Goal: Information Seeking & Learning: Learn about a topic

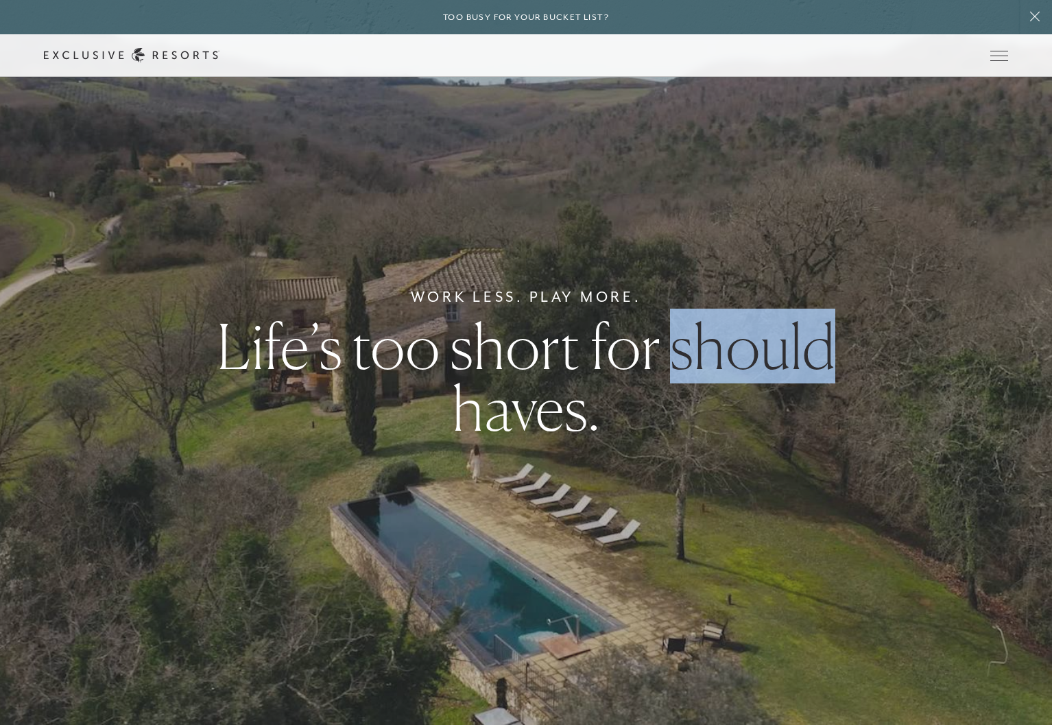
scroll to position [546, 0]
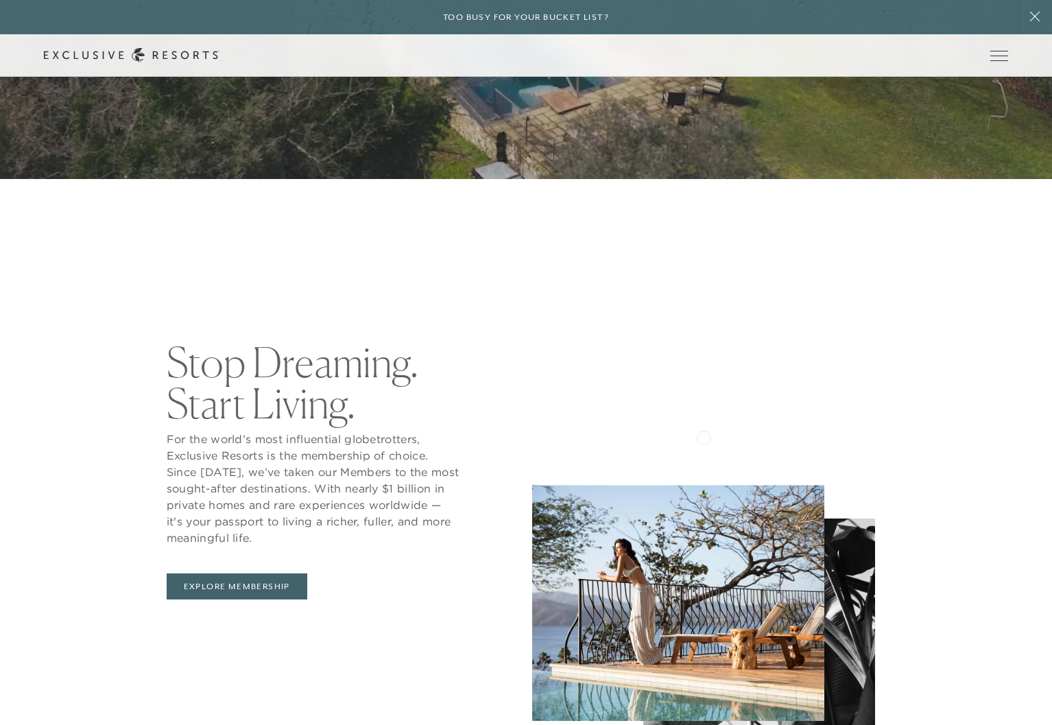
click at [703, 485] on img at bounding box center [678, 603] width 292 height 236
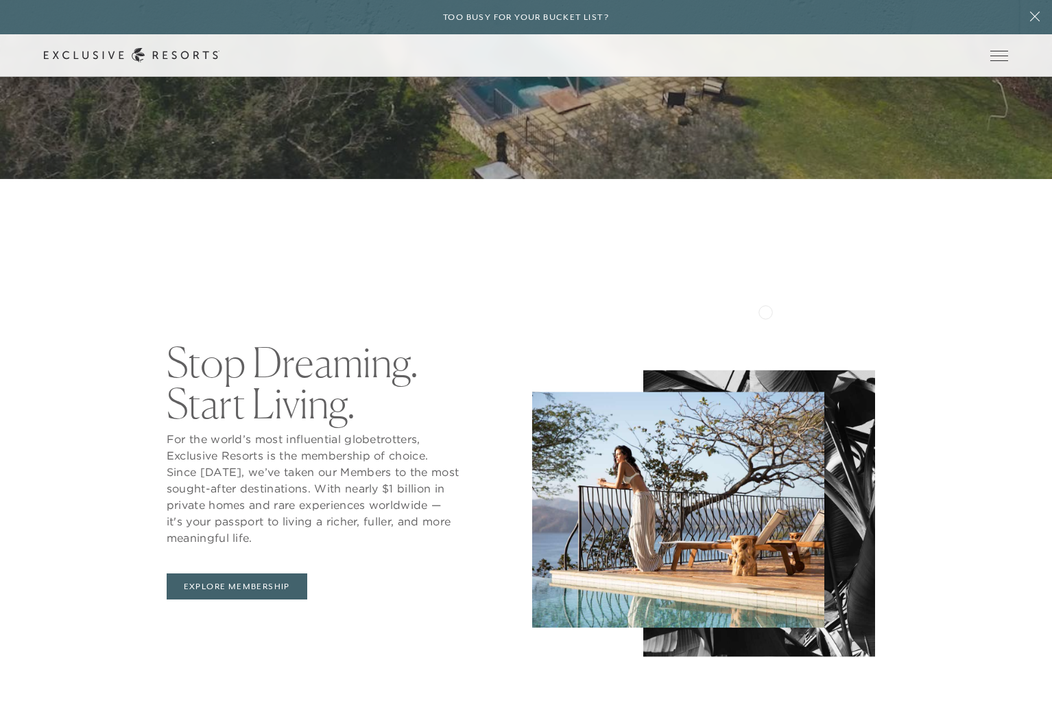
click at [766, 296] on div "Stop Dreaming. Start Living. For the world’s most influential globetrotters, Ex…" at bounding box center [526, 470] width 1052 height 391
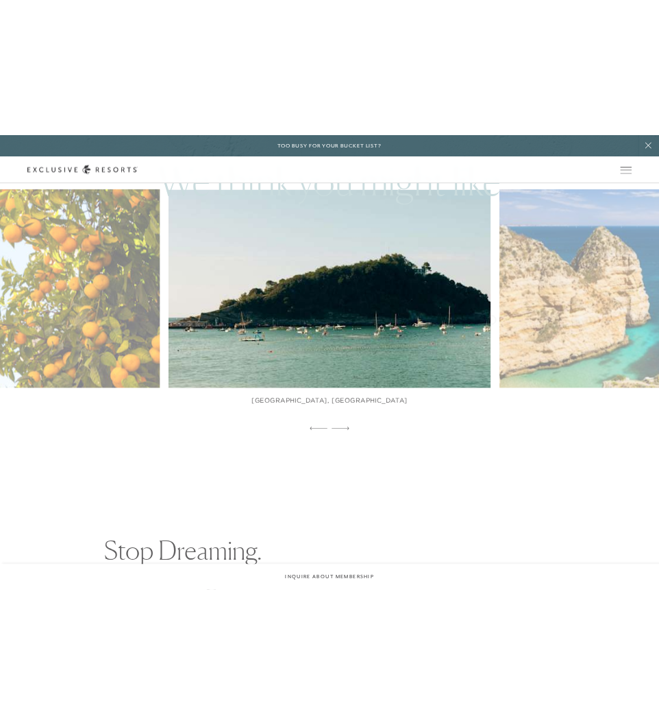
scroll to position [1077, 0]
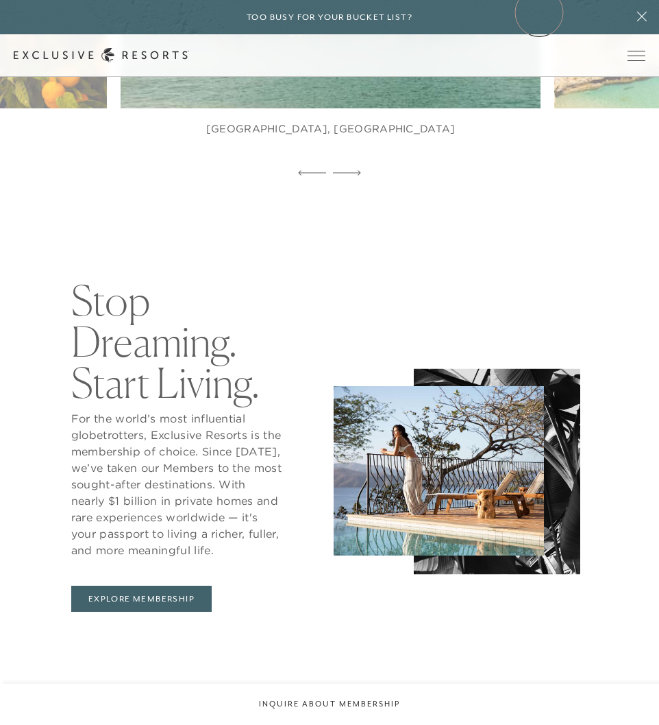
drag, startPoint x: 784, startPoint y: 295, endPoint x: 540, endPoint y: 12, distance: 373.3
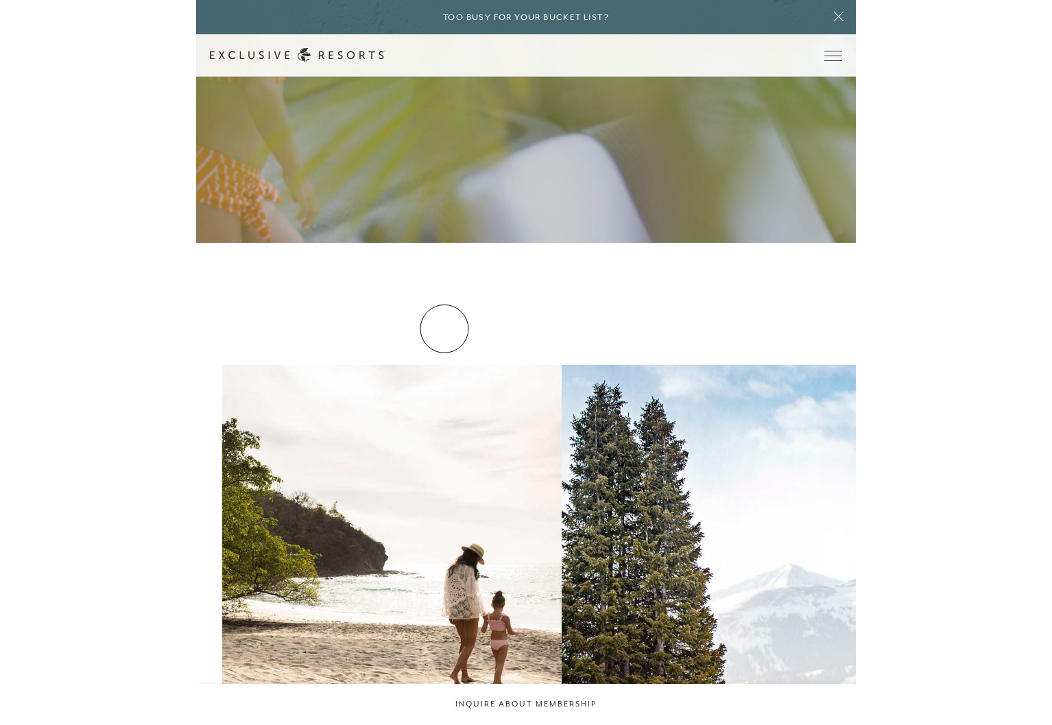
scroll to position [2708, 0]
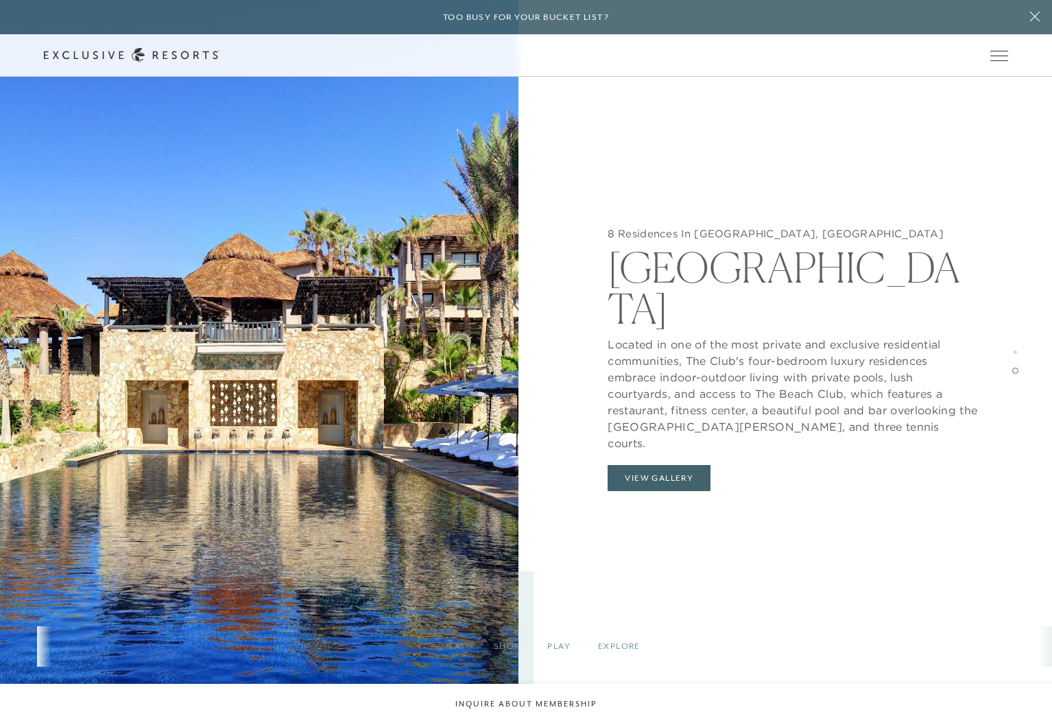
scroll to position [2820, 0]
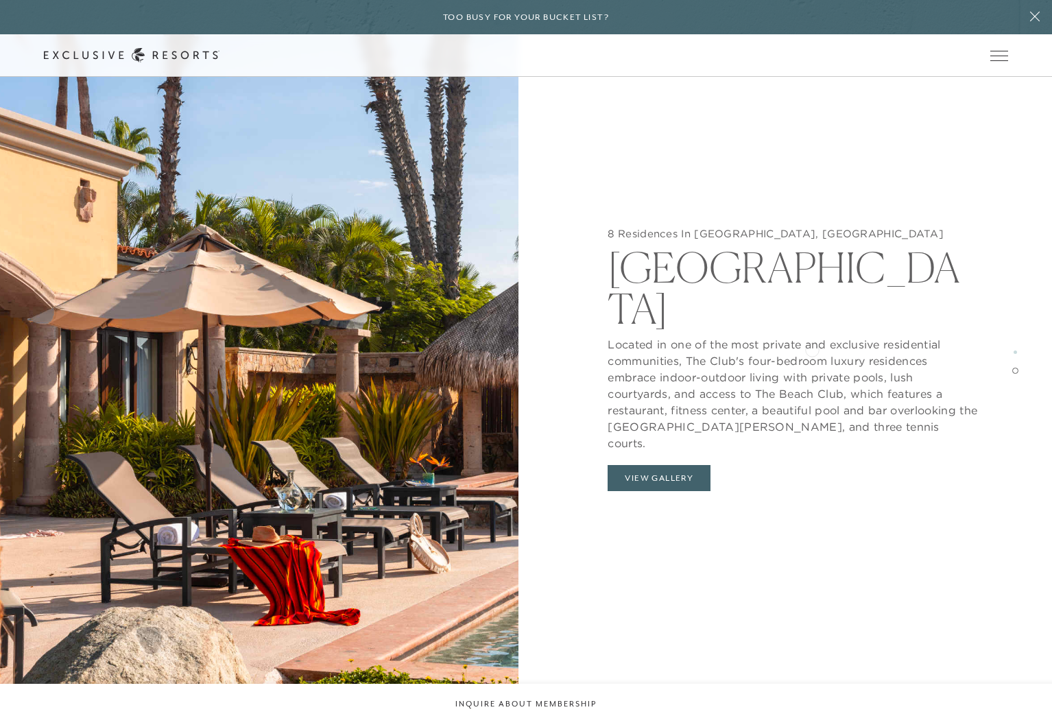
drag, startPoint x: 805, startPoint y: 333, endPoint x: 812, endPoint y: 350, distance: 18.7
click at [812, 350] on p "Located in one of the most private and exclusive residential communities, The C…" at bounding box center [792, 390] width 370 height 122
click at [813, 350] on p "Located in one of the most private and exclusive residential communities, The C…" at bounding box center [792, 390] width 370 height 122
click at [219, 51] on icon at bounding box center [131, 55] width 175 height 14
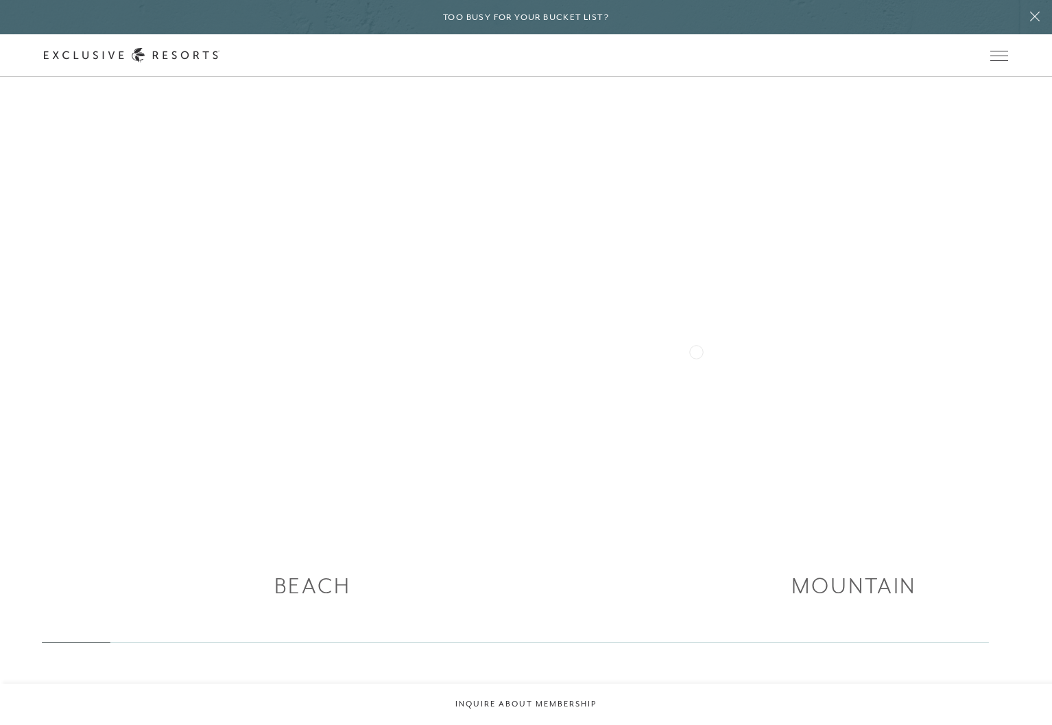
scroll to position [2633, 0]
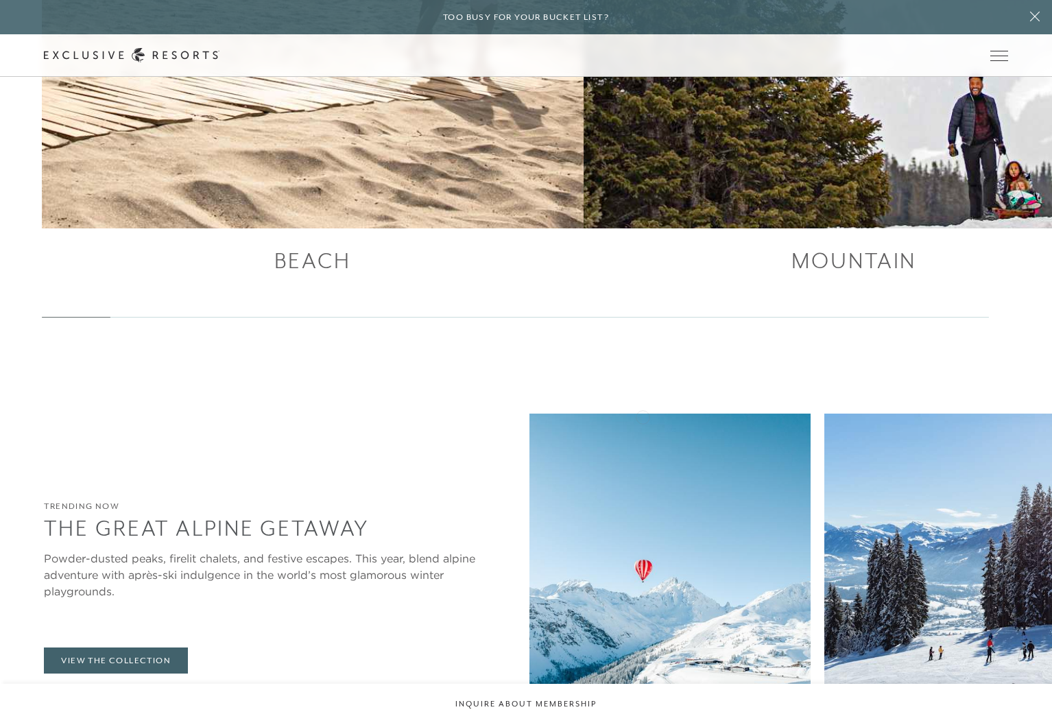
scroll to position [3144, 0]
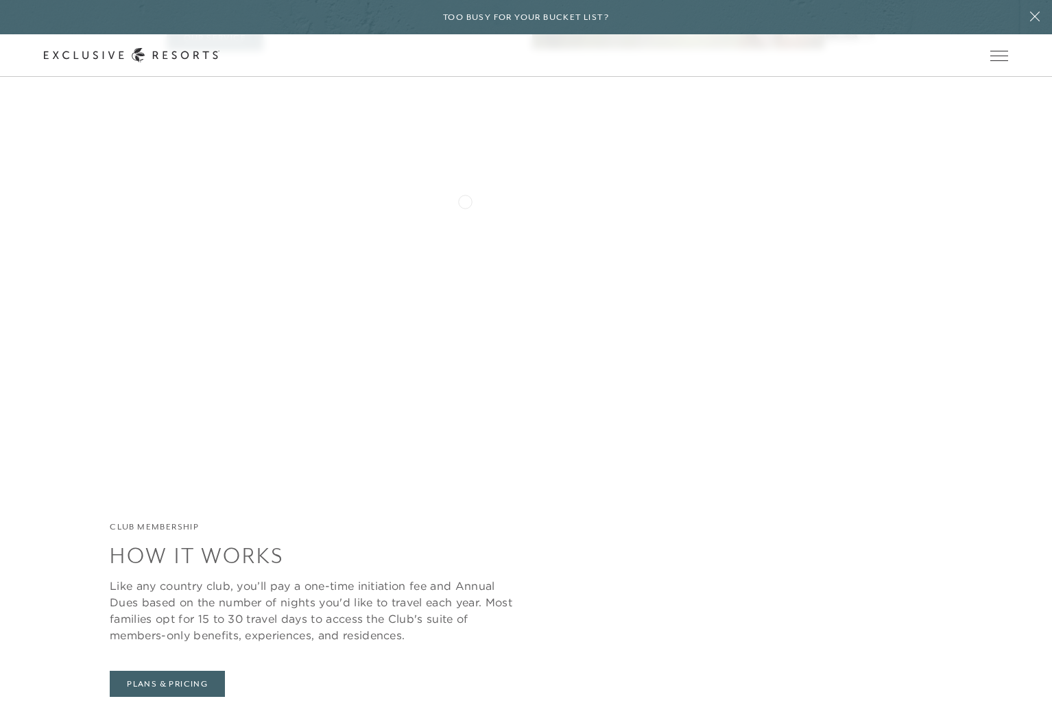
scroll to position [5236, 0]
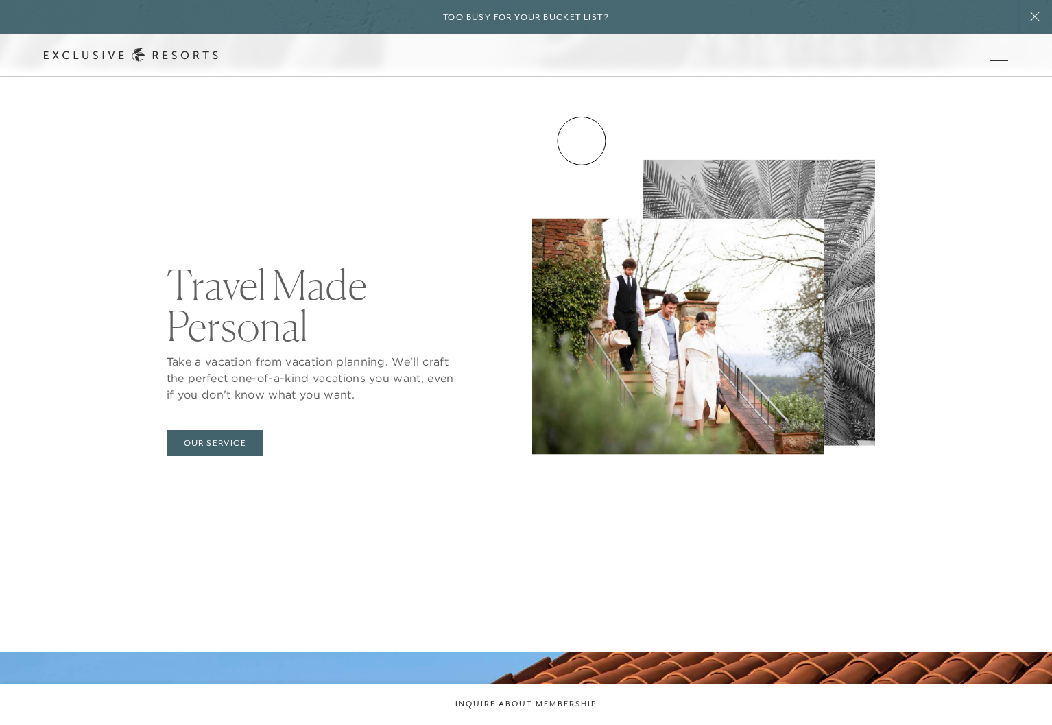
click at [0, 0] on link "Experience Collection" at bounding box center [0, 0] width 0 height 0
click at [0, 0] on link "Residence Collection" at bounding box center [0, 0] width 0 height 0
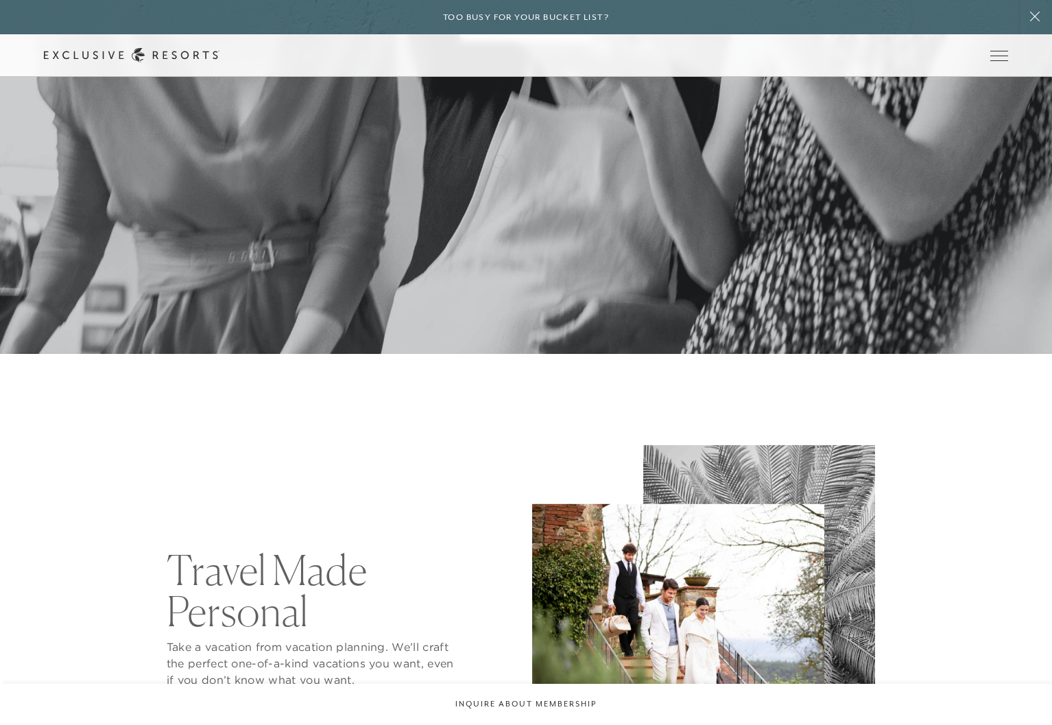
scroll to position [4948, 0]
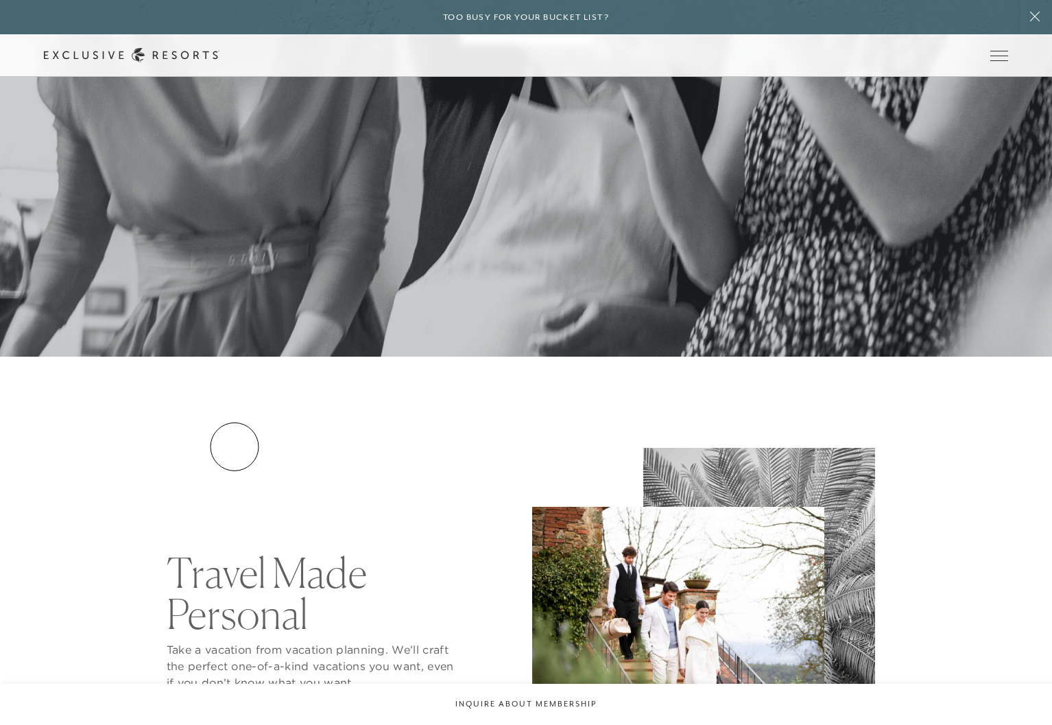
click at [234, 718] on link "Our Service" at bounding box center [215, 731] width 97 height 26
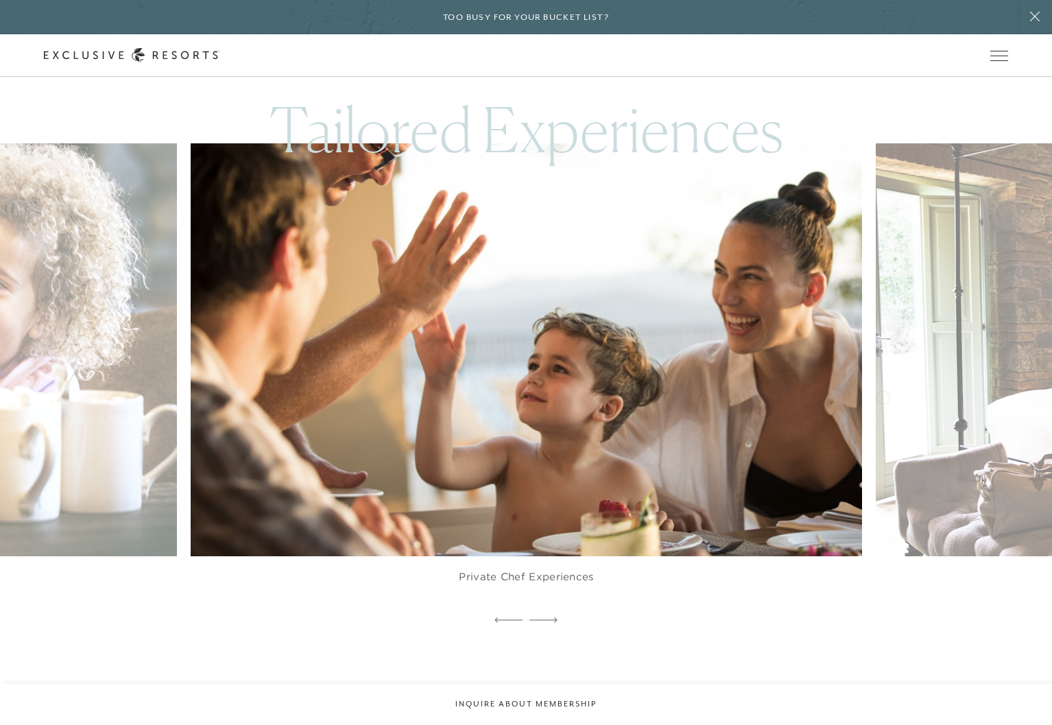
scroll to position [3596, 0]
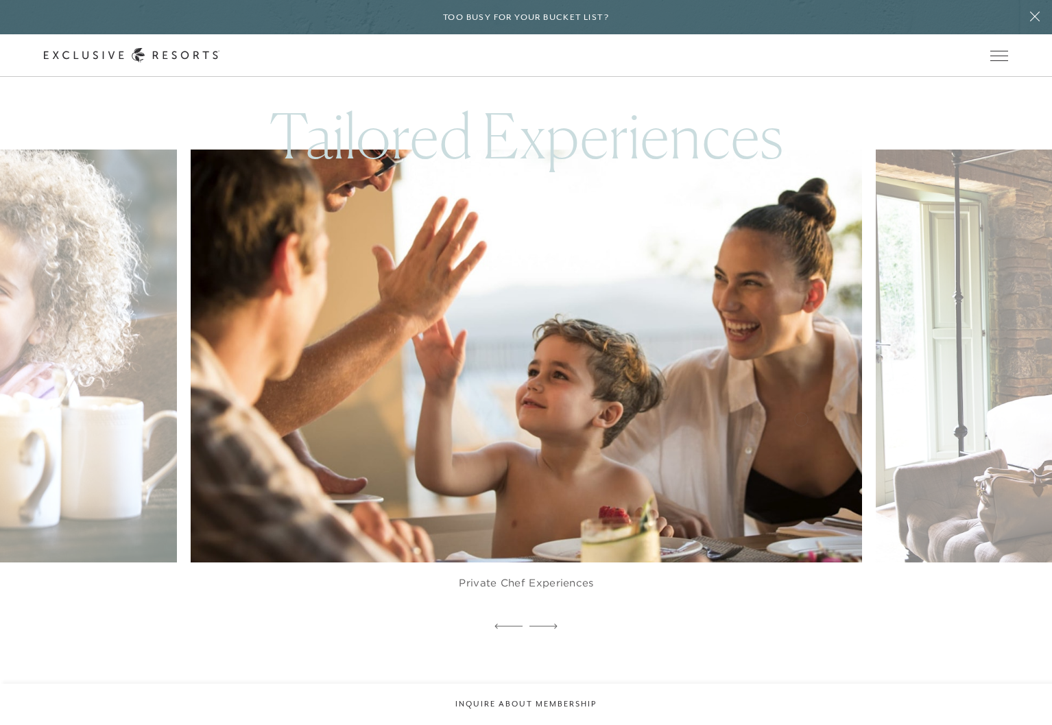
click at [293, 427] on img at bounding box center [549, 356] width 738 height 454
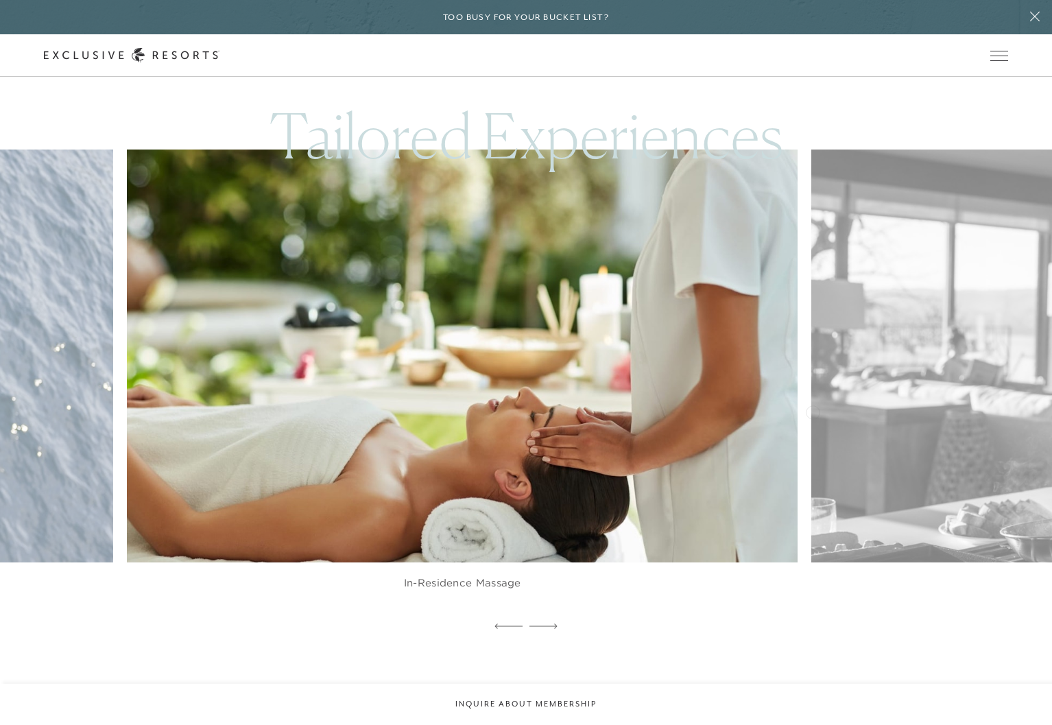
click at [555, 407] on img at bounding box center [484, 356] width 738 height 454
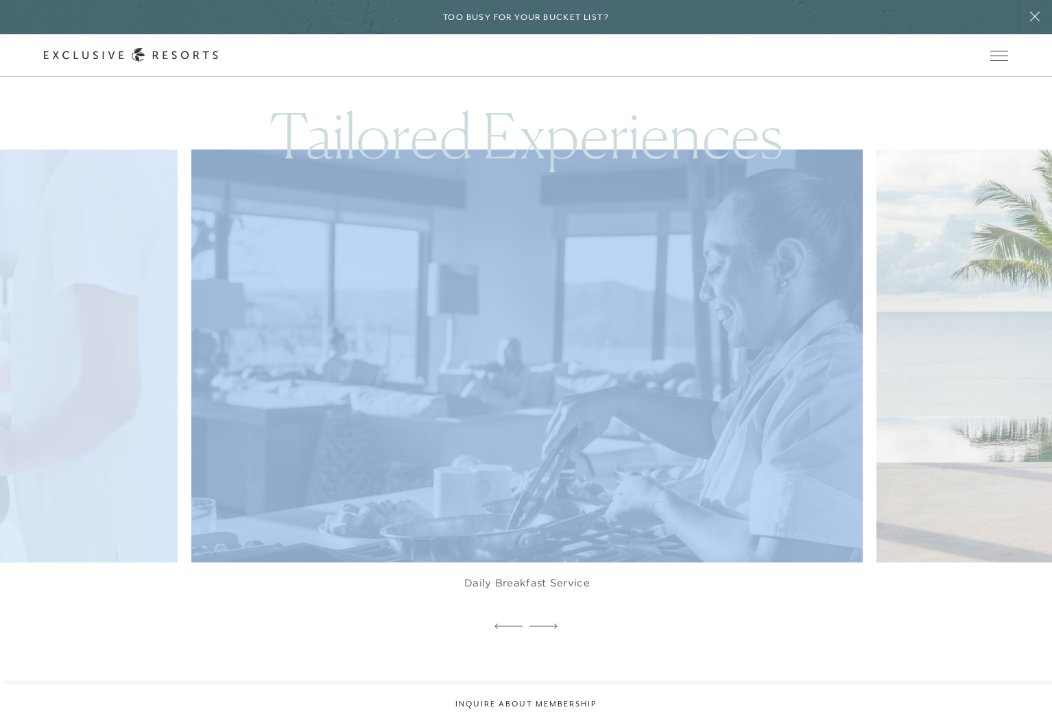
drag, startPoint x: 871, startPoint y: 505, endPoint x: 546, endPoint y: 505, distance: 324.3
click at [583, 505] on div "Pre-Stocked Groceries Babysitting & Tutoring Services Private Chef Experiences …" at bounding box center [526, 392] width 1052 height 487
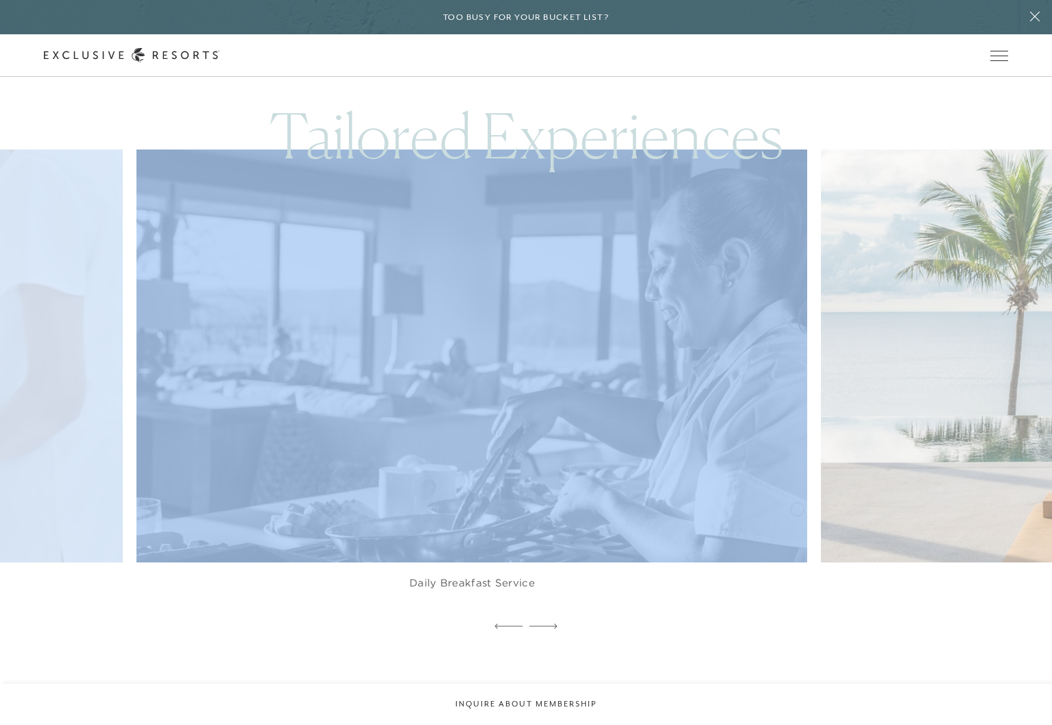
click at [553, 509] on img at bounding box center [494, 356] width 738 height 454
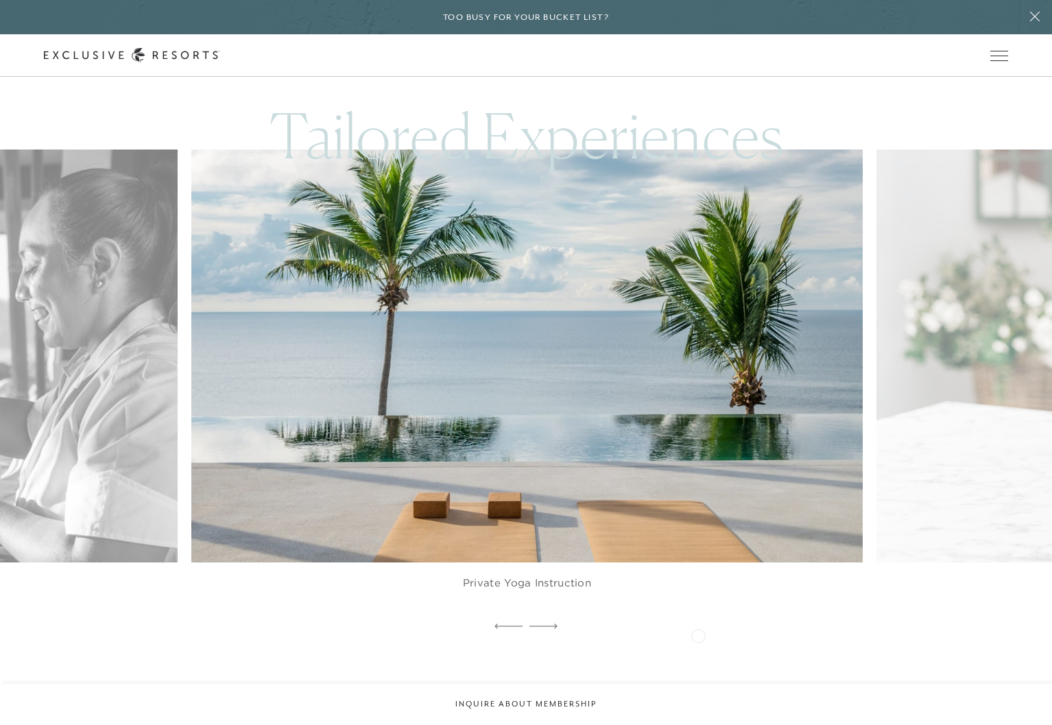
click at [706, 635] on div at bounding box center [526, 626] width 1052 height 21
click at [430, 326] on img at bounding box center [549, 356] width 738 height 454
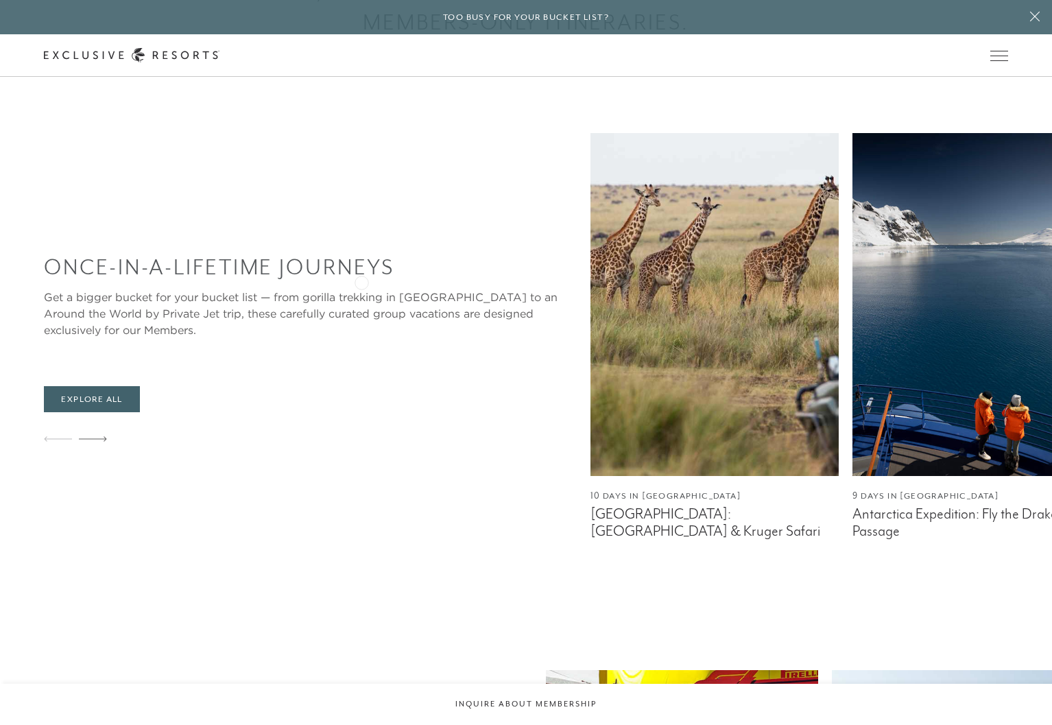
scroll to position [876, 0]
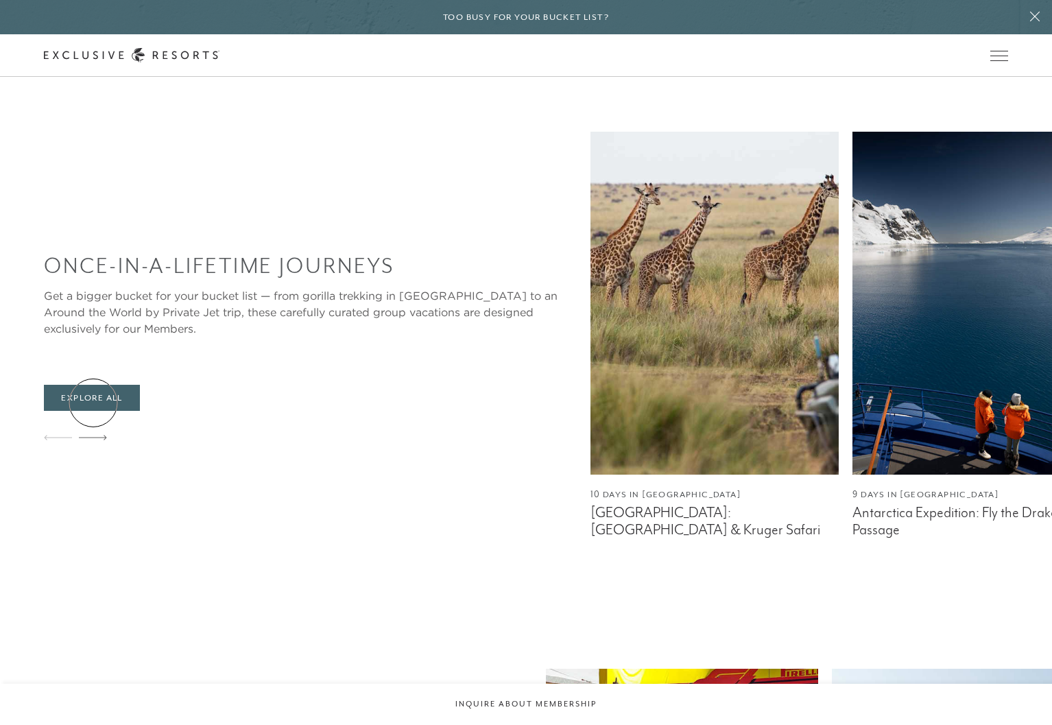
click at [95, 396] on div "Once-In-A-Lifetime Journeys Get a bigger bucket for your bucket list — from gor…" at bounding box center [317, 352] width 546 height 441
click at [95, 404] on link "Explore All" at bounding box center [91, 398] width 95 height 26
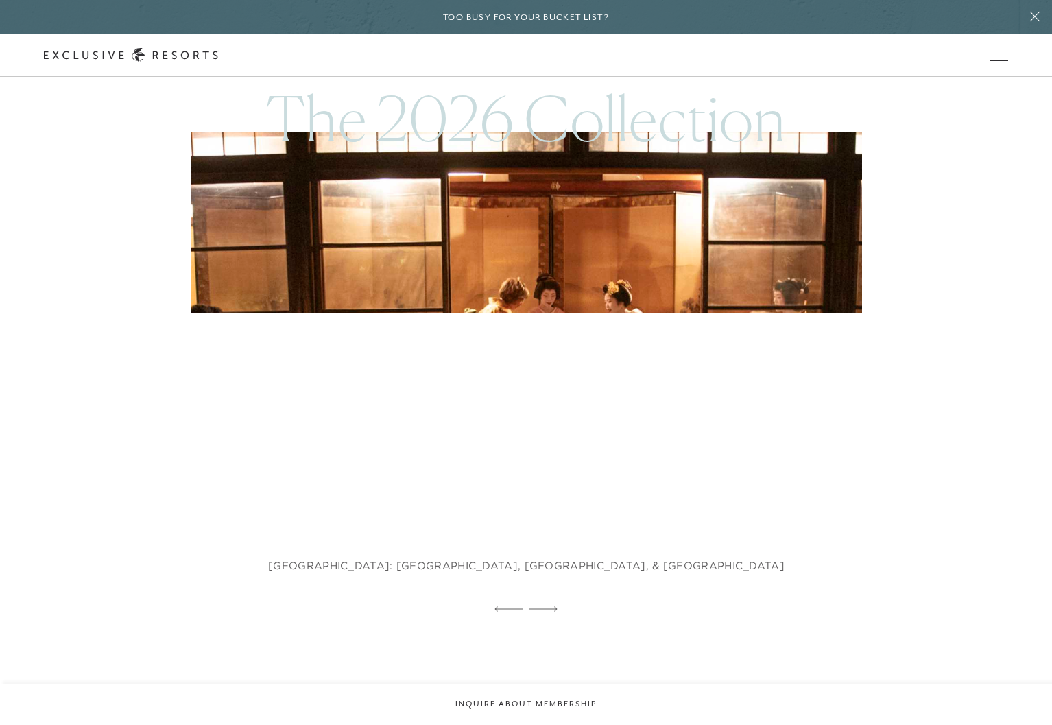
scroll to position [1217, 0]
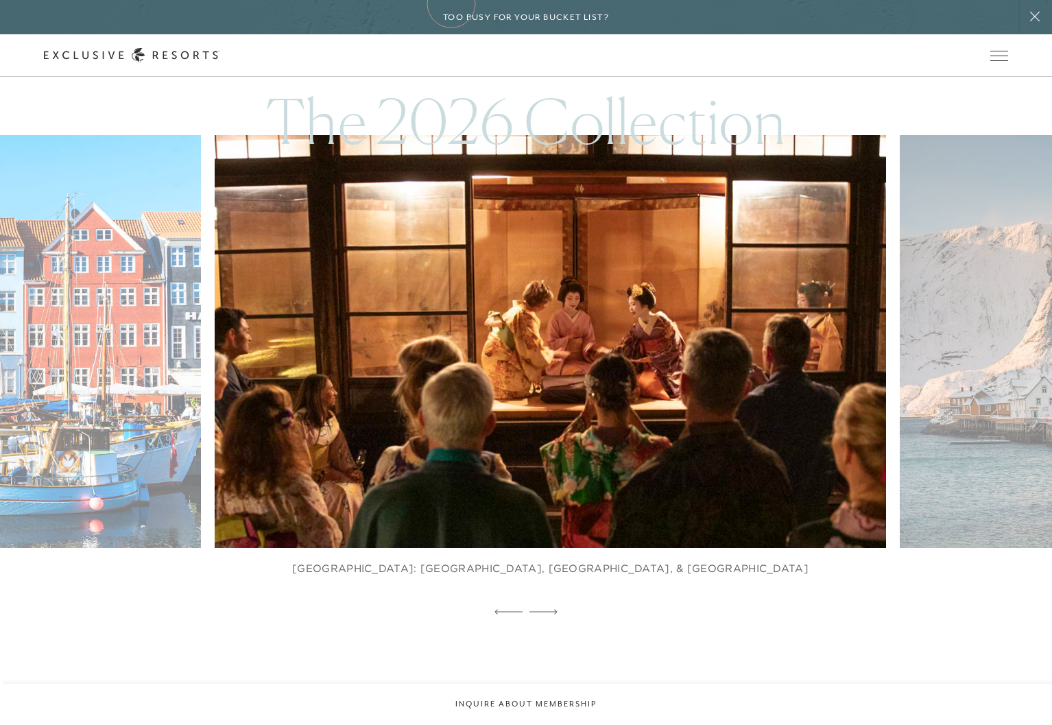
drag, startPoint x: 659, startPoint y: 398, endPoint x: 451, endPoint y: 3, distance: 445.6
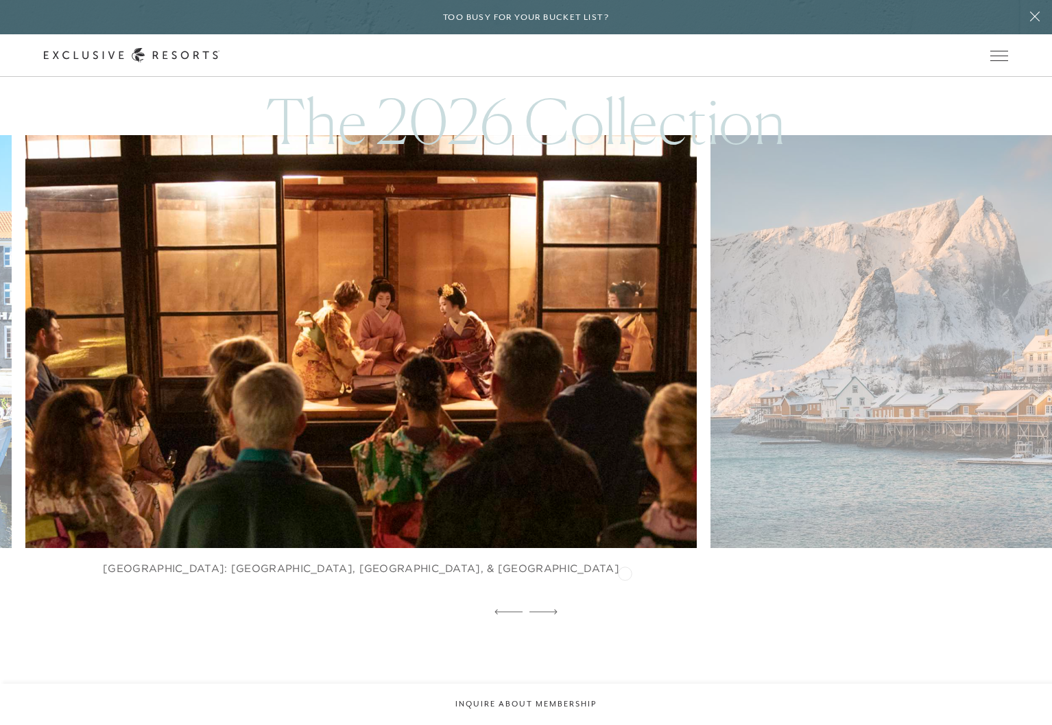
click at [464, 564] on figcaption "[GEOGRAPHIC_DATA]: [GEOGRAPHIC_DATA], [GEOGRAPHIC_DATA], & [GEOGRAPHIC_DATA]" at bounding box center [360, 575] width 670 height 55
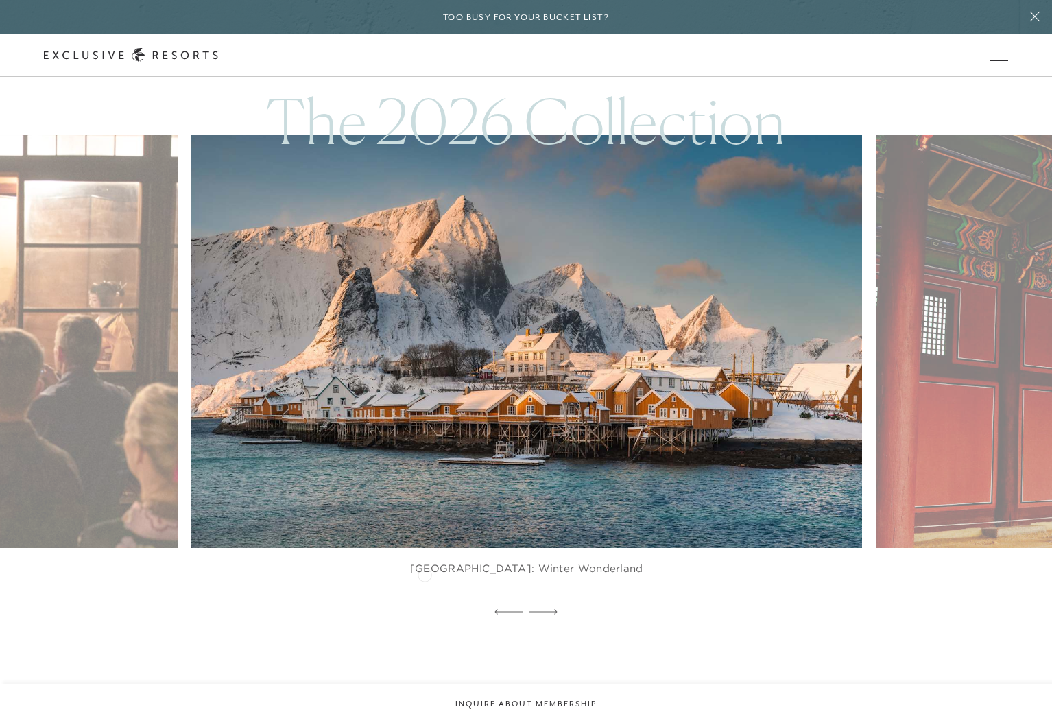
scroll to position [1139, 0]
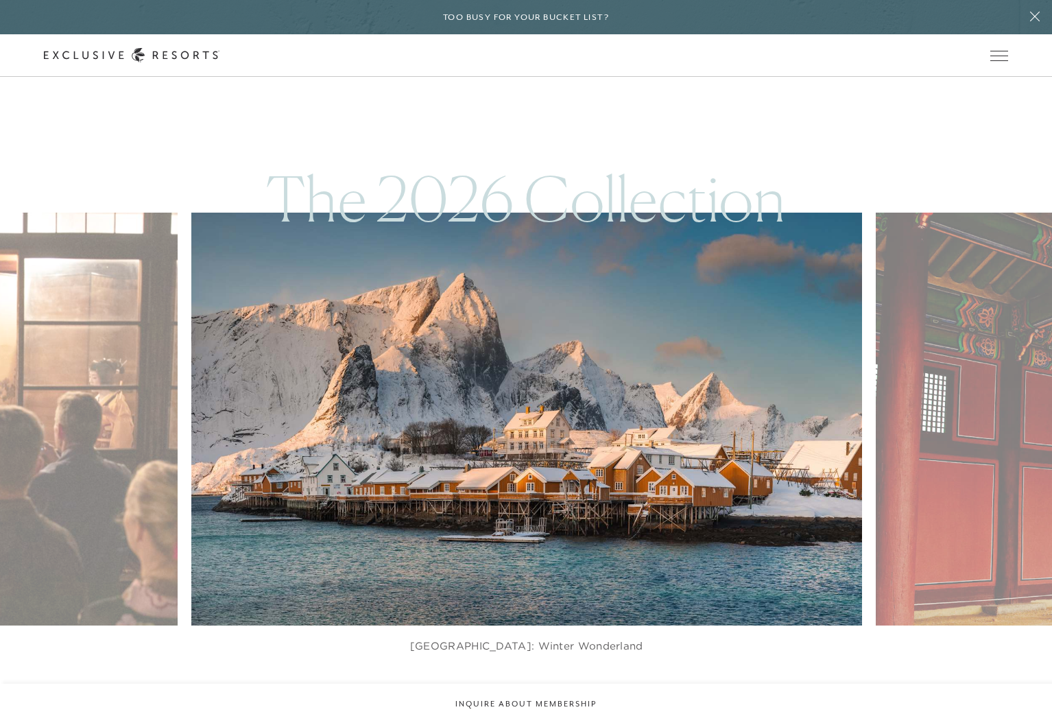
click at [542, 331] on img at bounding box center [549, 419] width 738 height 454
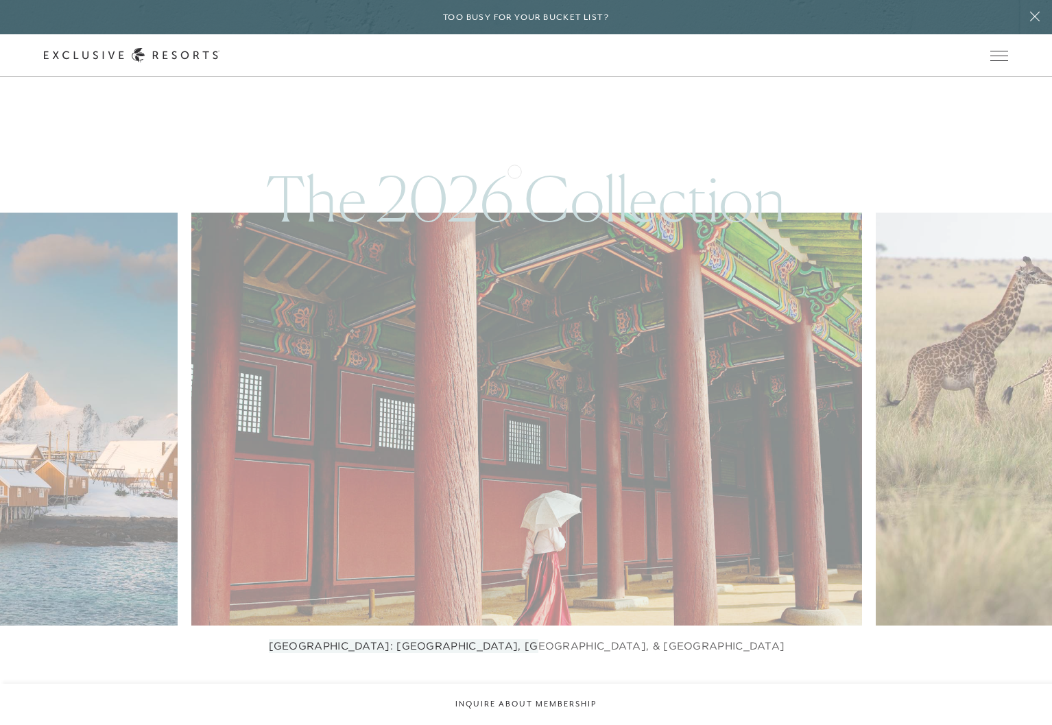
scroll to position [996, 0]
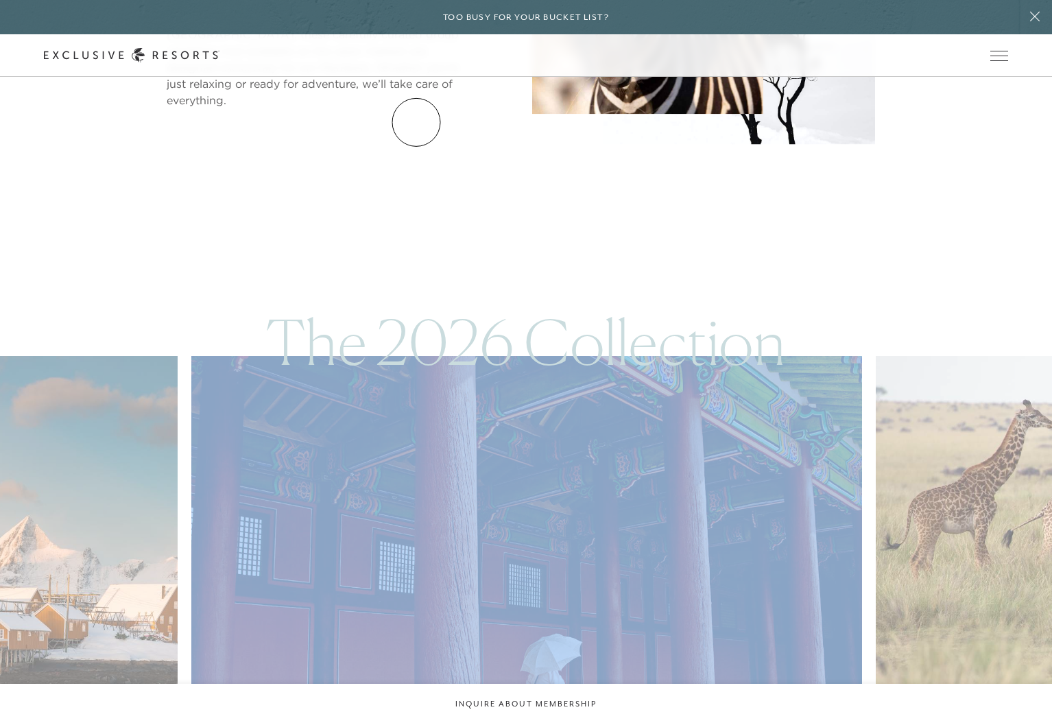
drag, startPoint x: 416, startPoint y: 122, endPoint x: 416, endPoint y: 132, distance: 10.3
click at [0, 0] on link "Residence Collection" at bounding box center [0, 0] width 0 height 0
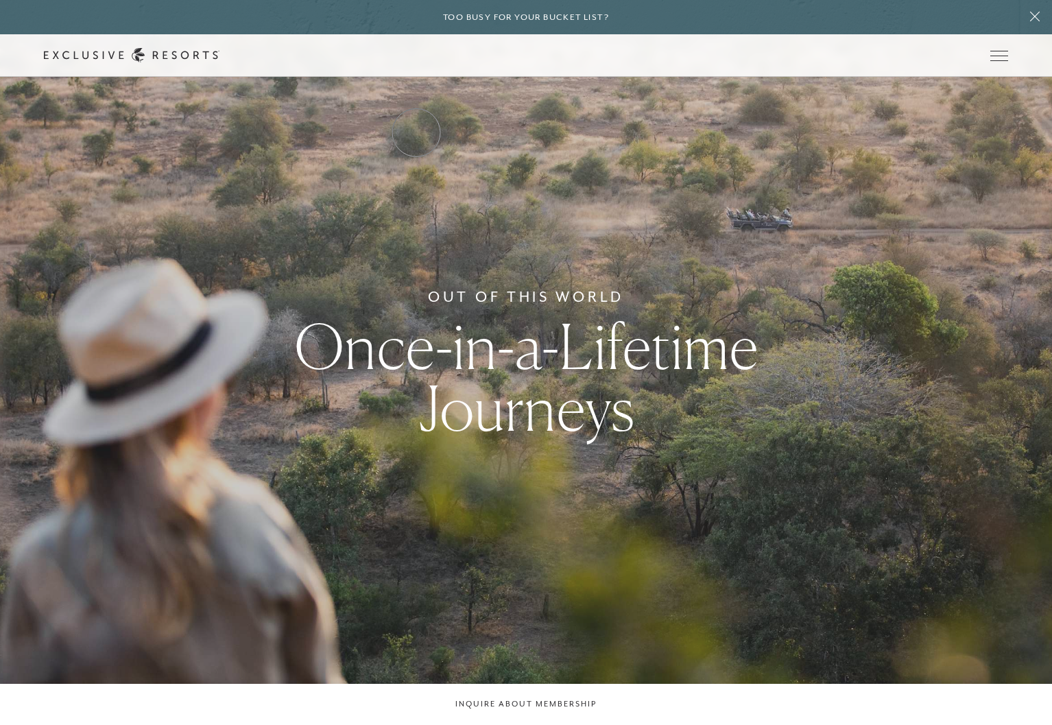
click at [0, 0] on link "Residence Collection" at bounding box center [0, 0] width 0 height 0
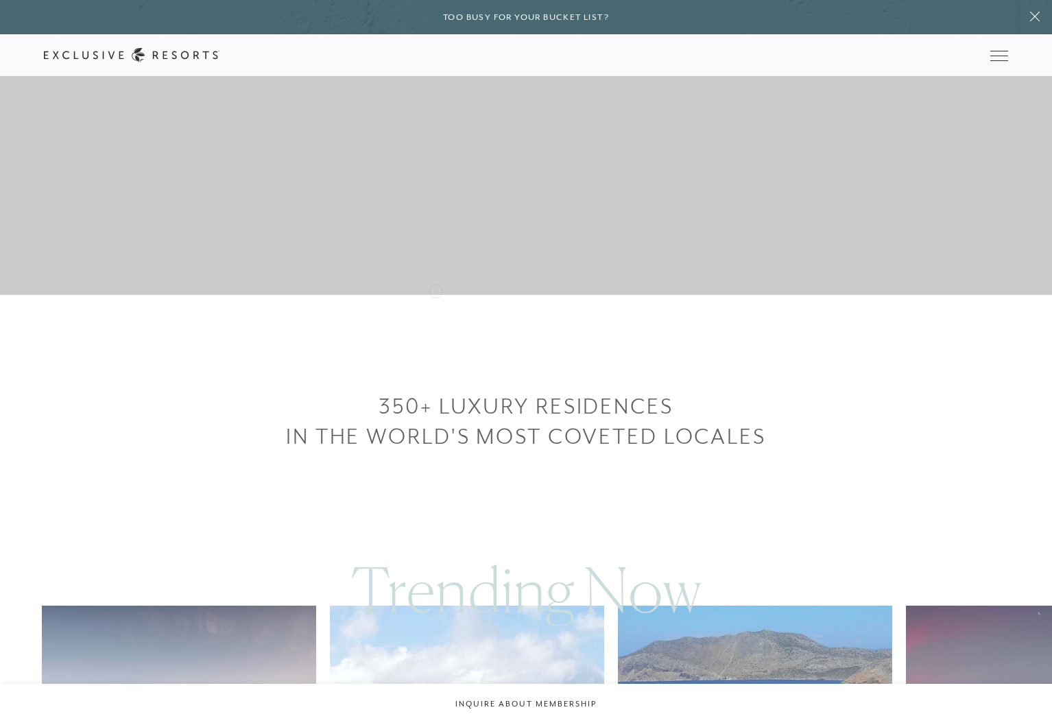
scroll to position [958, 0]
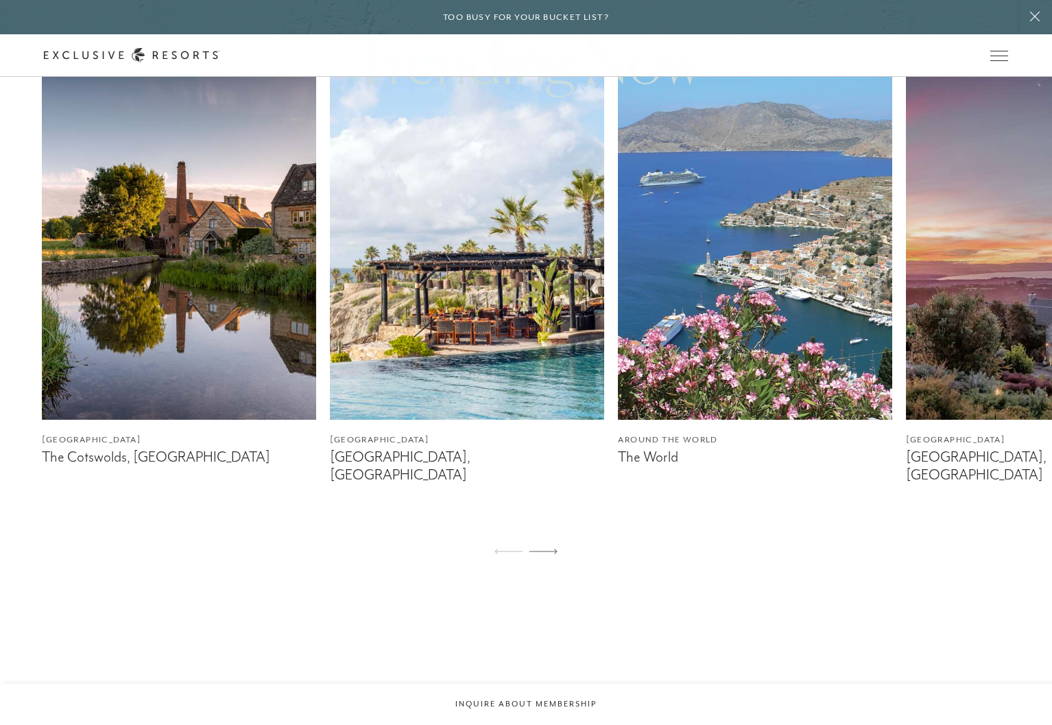
click at [213, 376] on img at bounding box center [179, 248] width 274 height 343
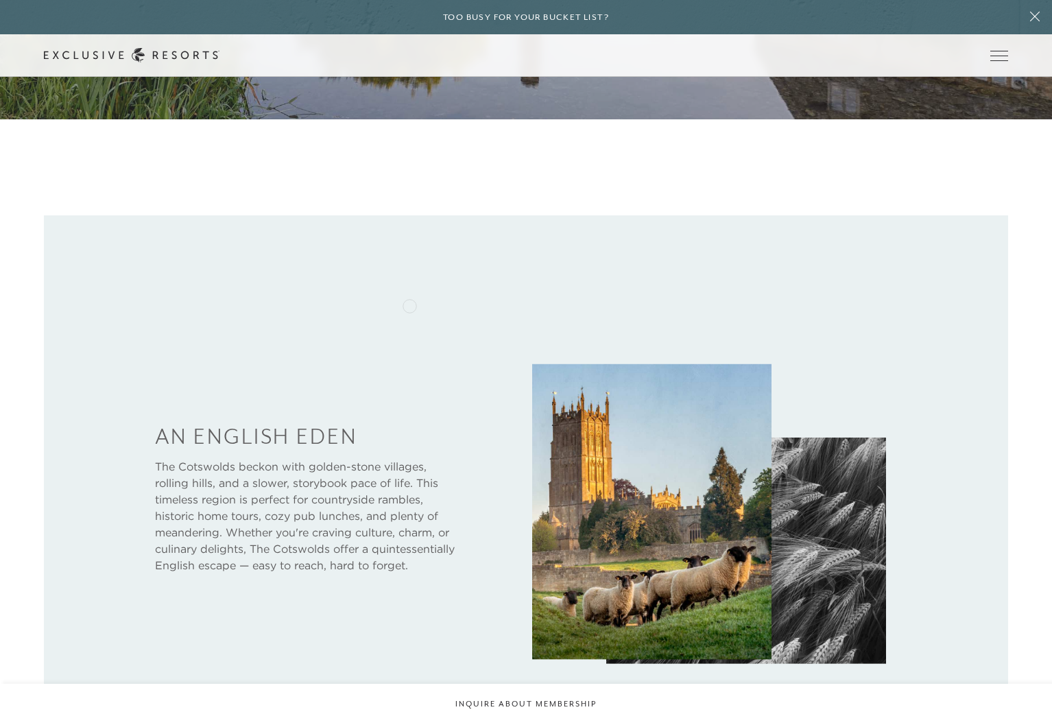
click at [409, 304] on div at bounding box center [525, 502] width 963 height 574
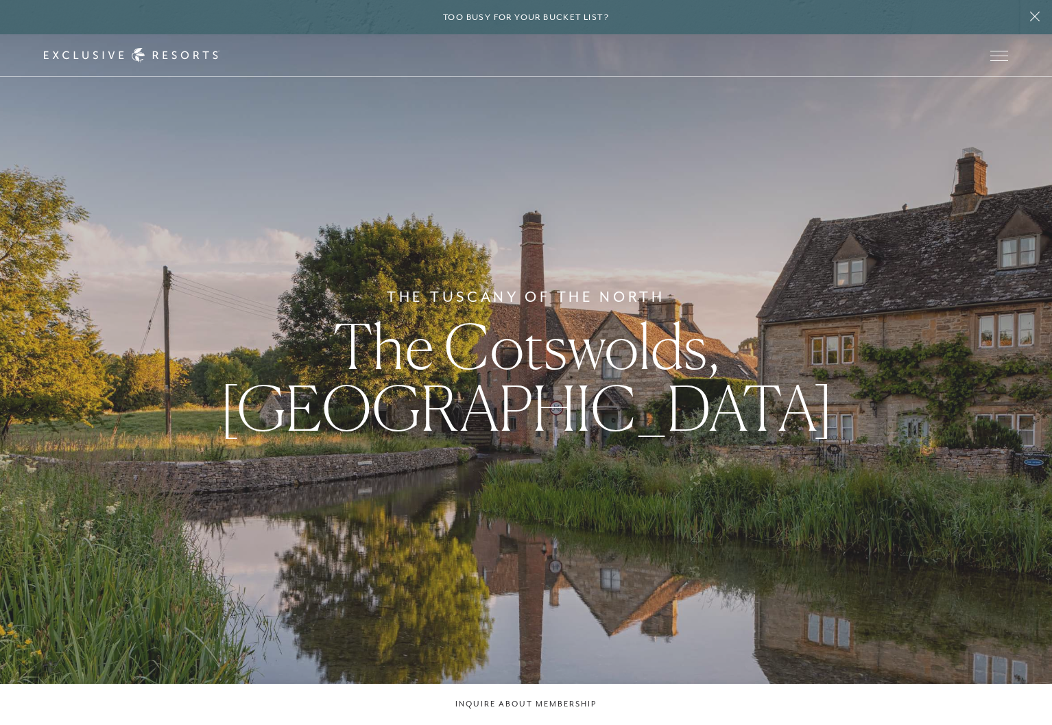
scroll to position [6, 0]
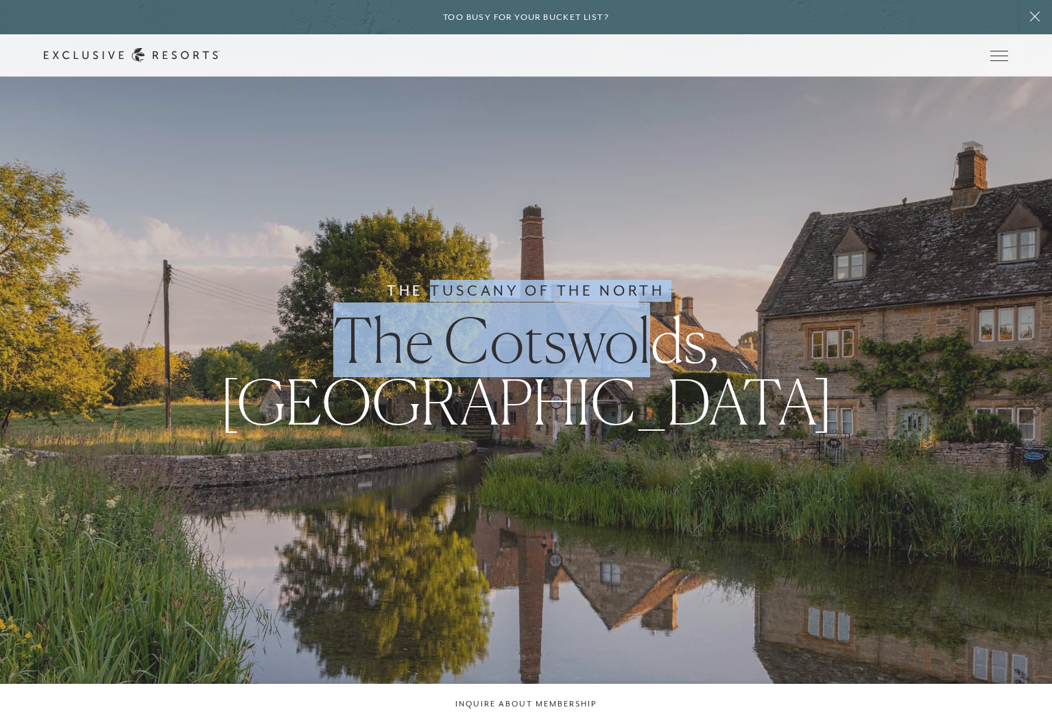
drag, startPoint x: 433, startPoint y: 318, endPoint x: 532, endPoint y: 343, distance: 101.9
click at [549, 345] on div "The Tuscany of the North The Cotswolds, England" at bounding box center [526, 356] width 1052 height 725
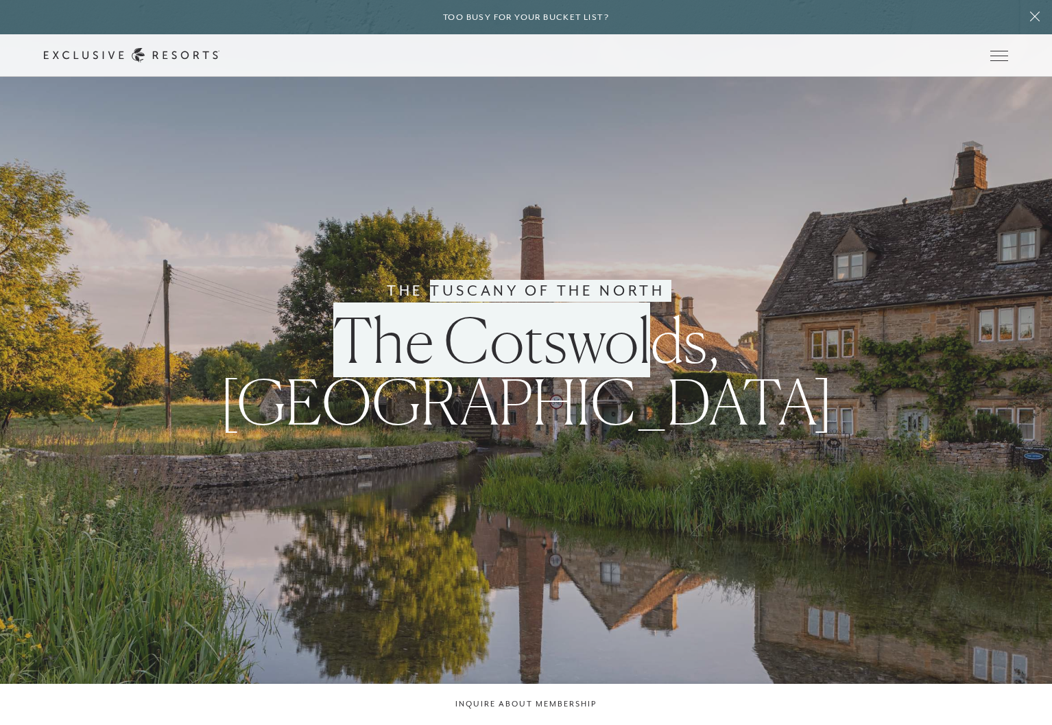
scroll to position [7, 0]
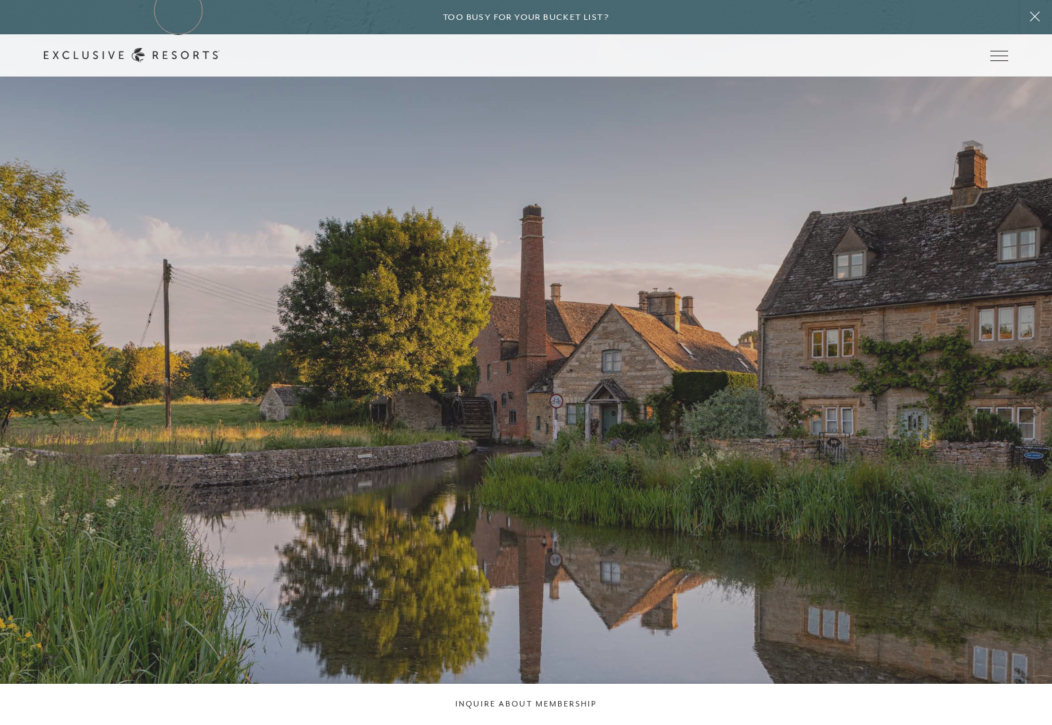
drag, startPoint x: 520, startPoint y: 385, endPoint x: 178, endPoint y: 10, distance: 507.6
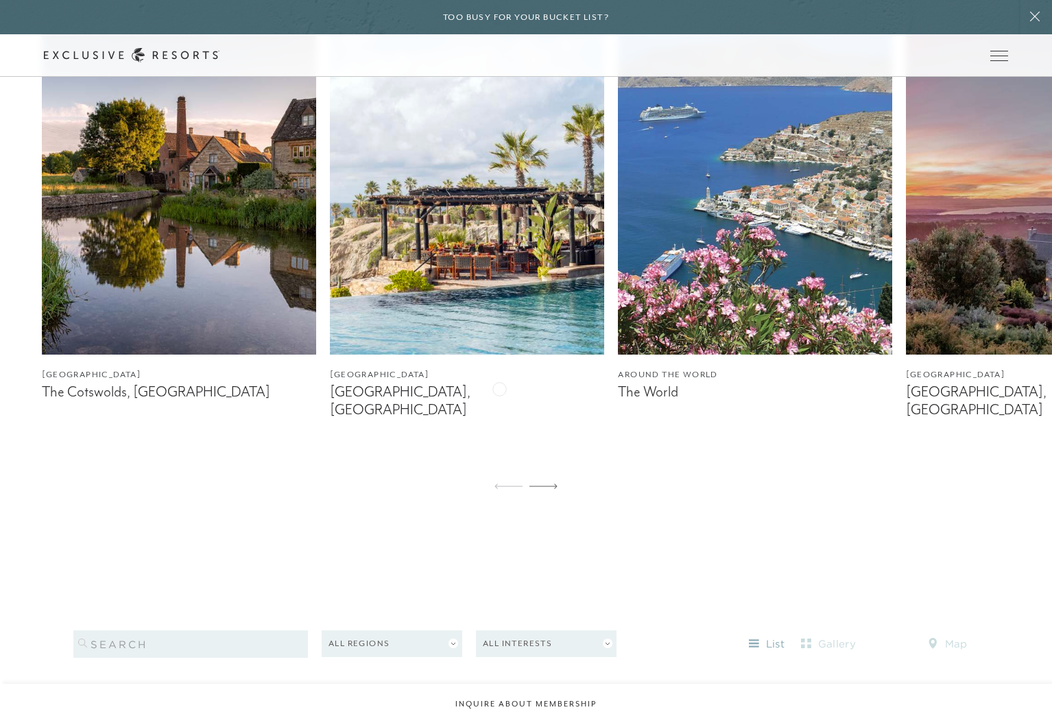
scroll to position [1026, 0]
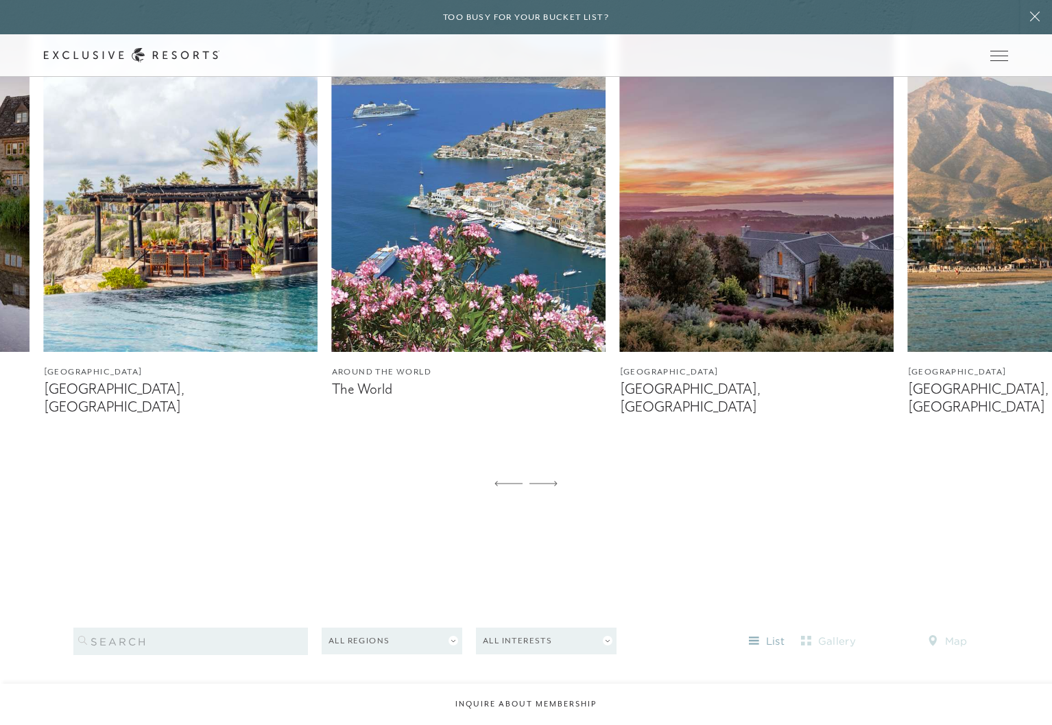
click at [516, 273] on div "England The Cotswolds, England Mexico Los Cabos, Mexico Around the World The Wo…" at bounding box center [239, 217] width 967 height 417
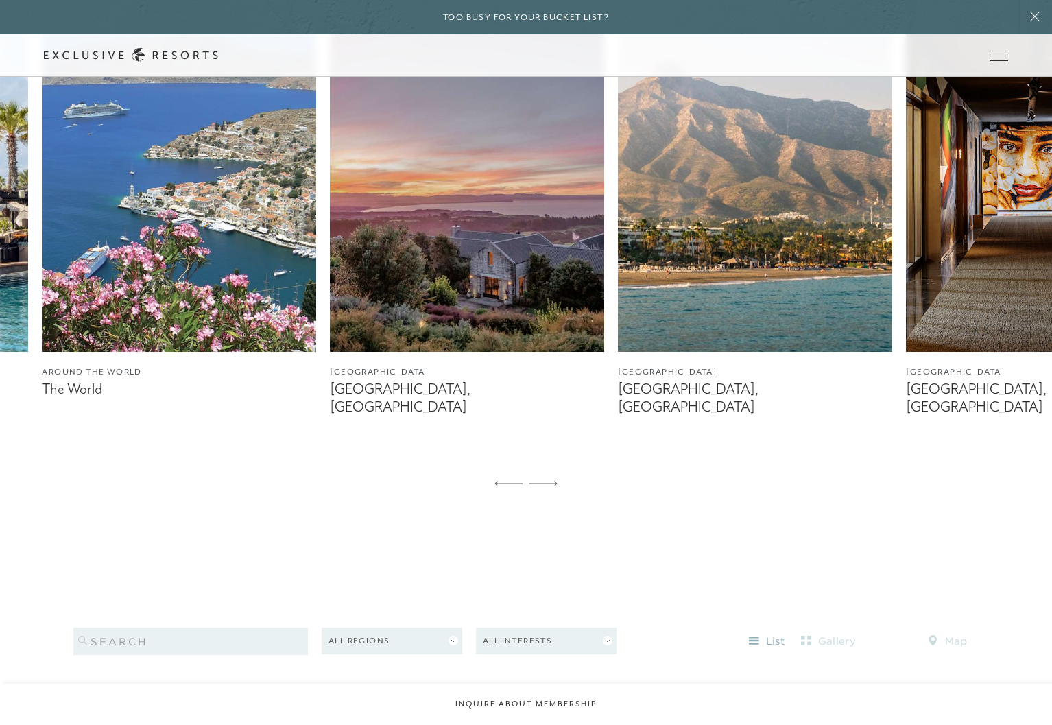
click at [533, 277] on img at bounding box center [467, 180] width 274 height 343
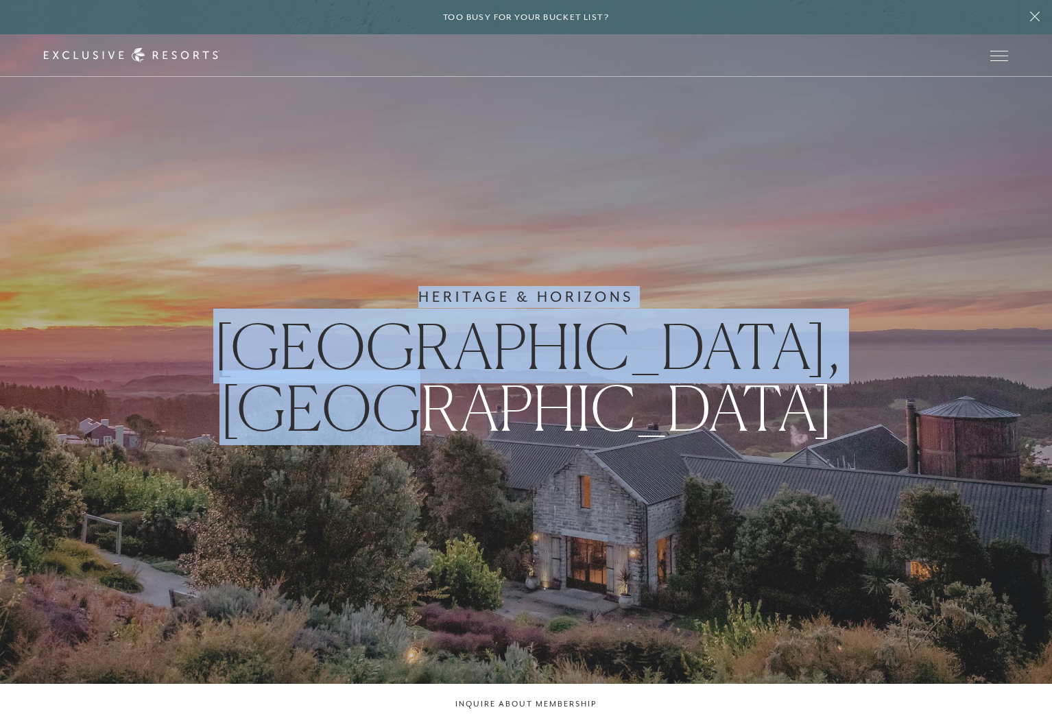
drag, startPoint x: 422, startPoint y: 326, endPoint x: 788, endPoint y: 363, distance: 368.6
click at [865, 366] on div "Heritage & Horizons Hawke's Bay, New Zealand" at bounding box center [526, 362] width 1052 height 725
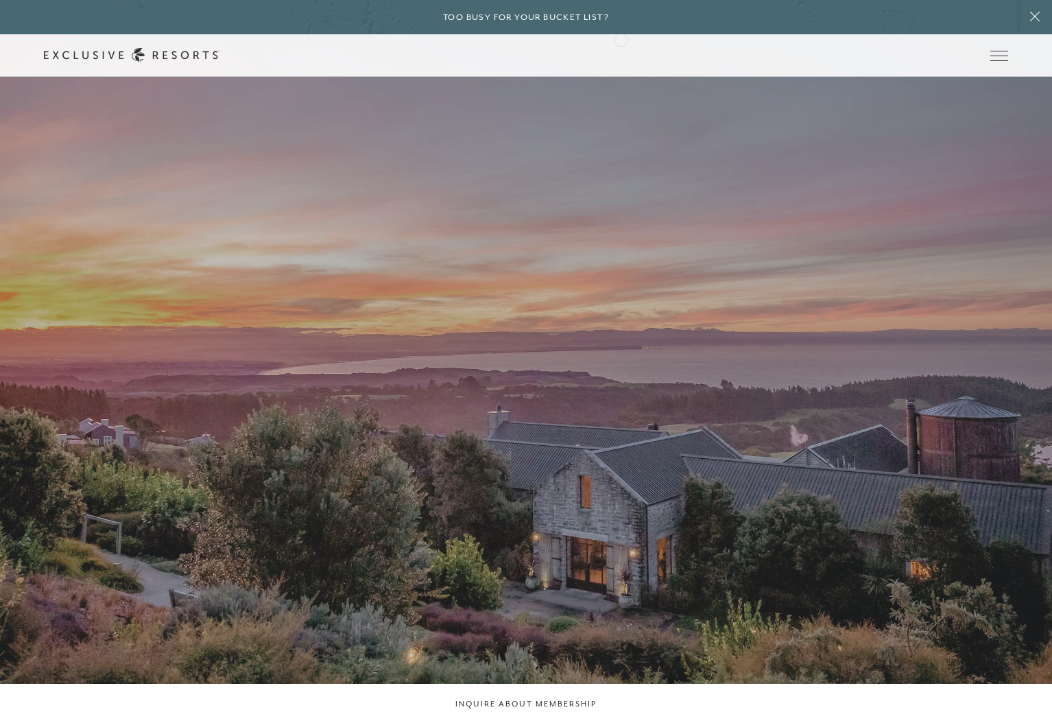
drag, startPoint x: 788, startPoint y: 363, endPoint x: 620, endPoint y: 38, distance: 365.2
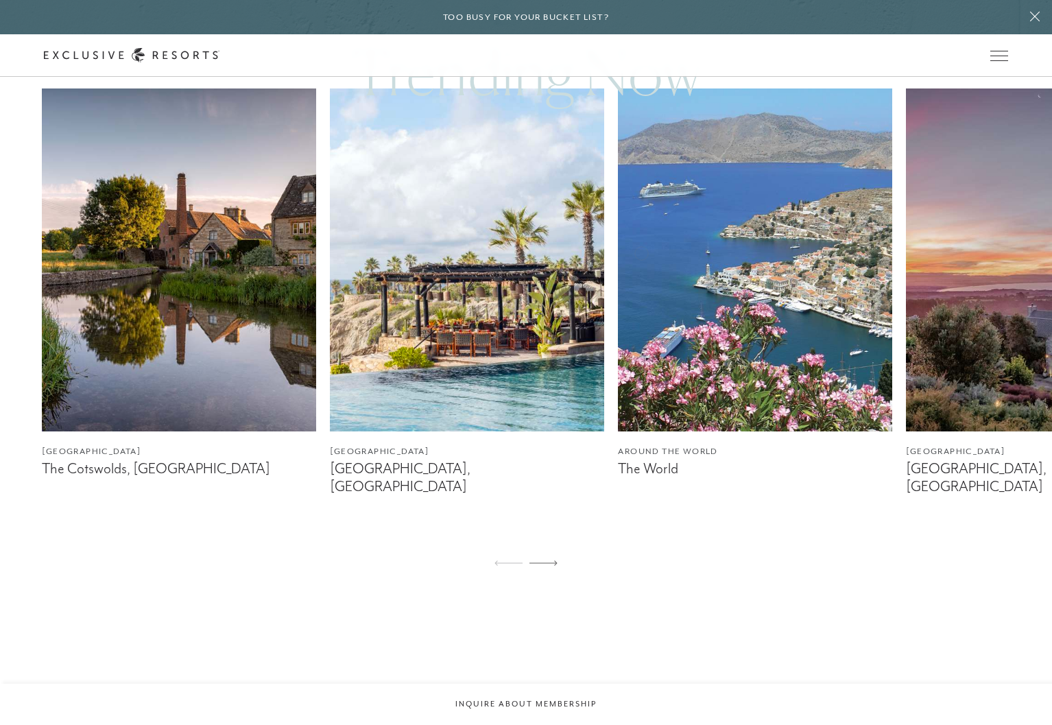
scroll to position [1007, 0]
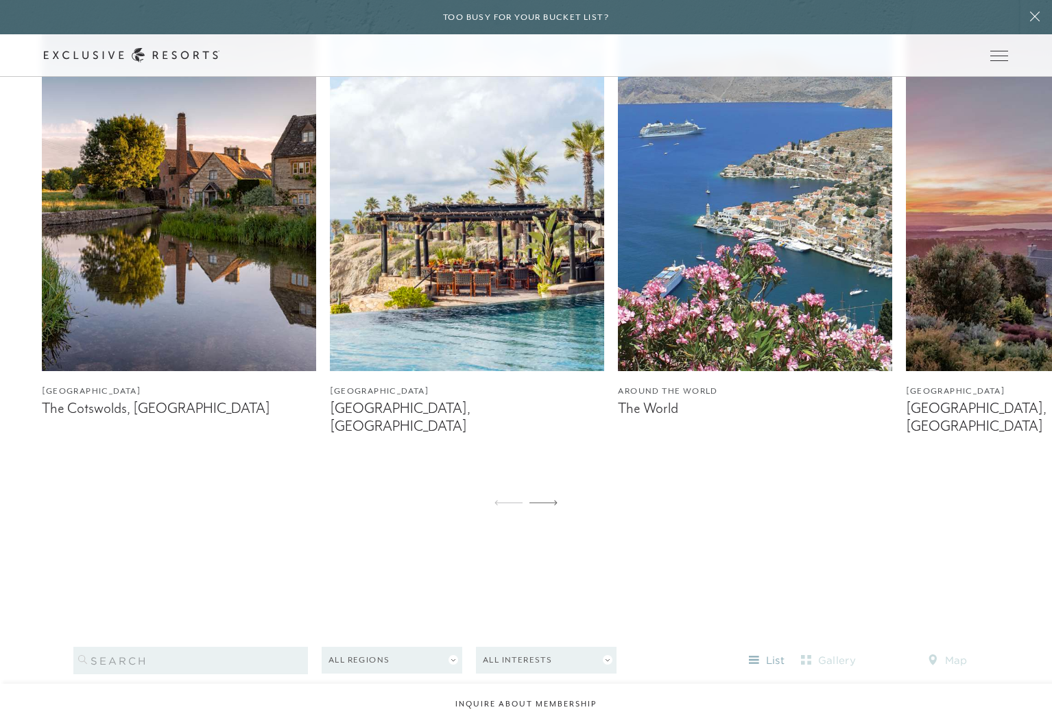
click at [417, 269] on img at bounding box center [467, 199] width 274 height 343
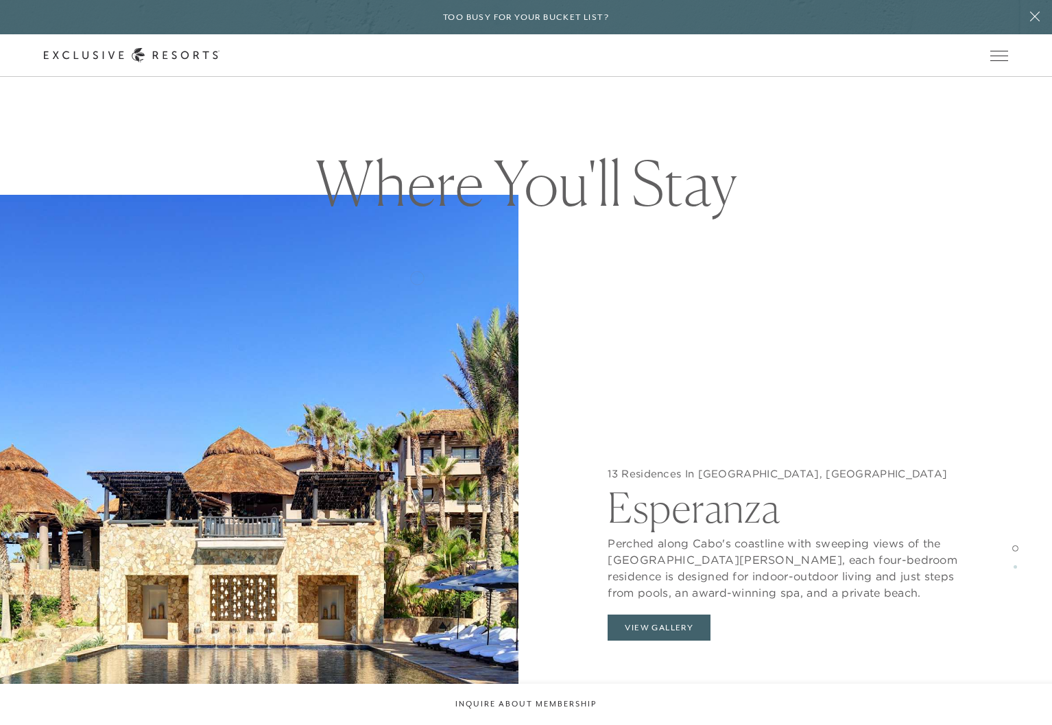
scroll to position [1440, 0]
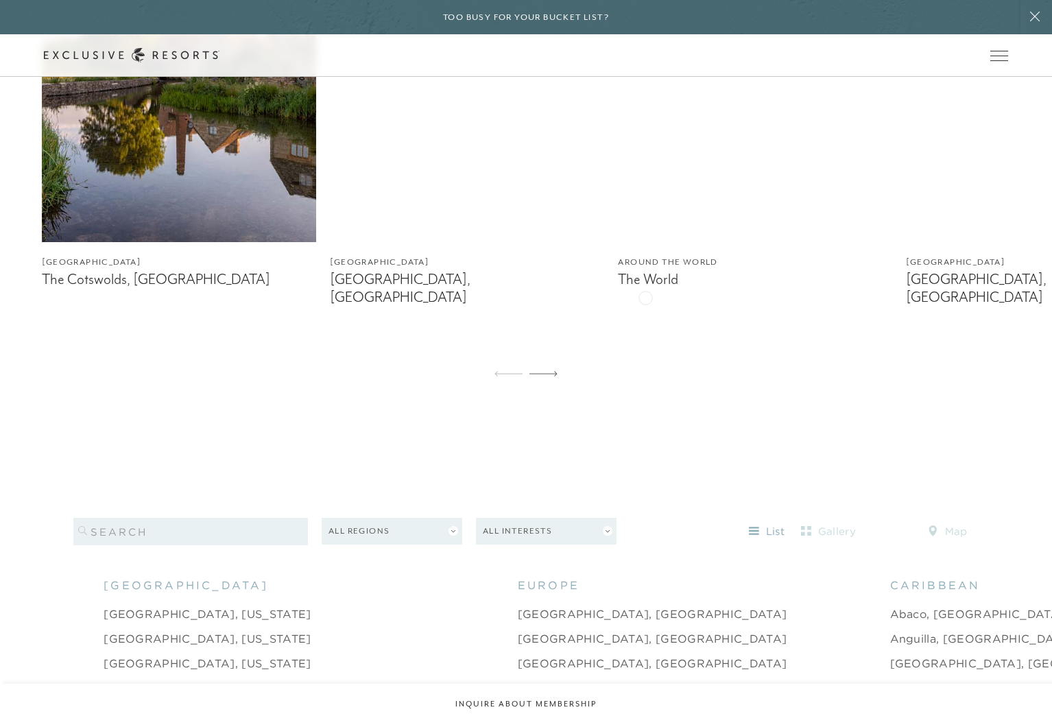
scroll to position [941, 0]
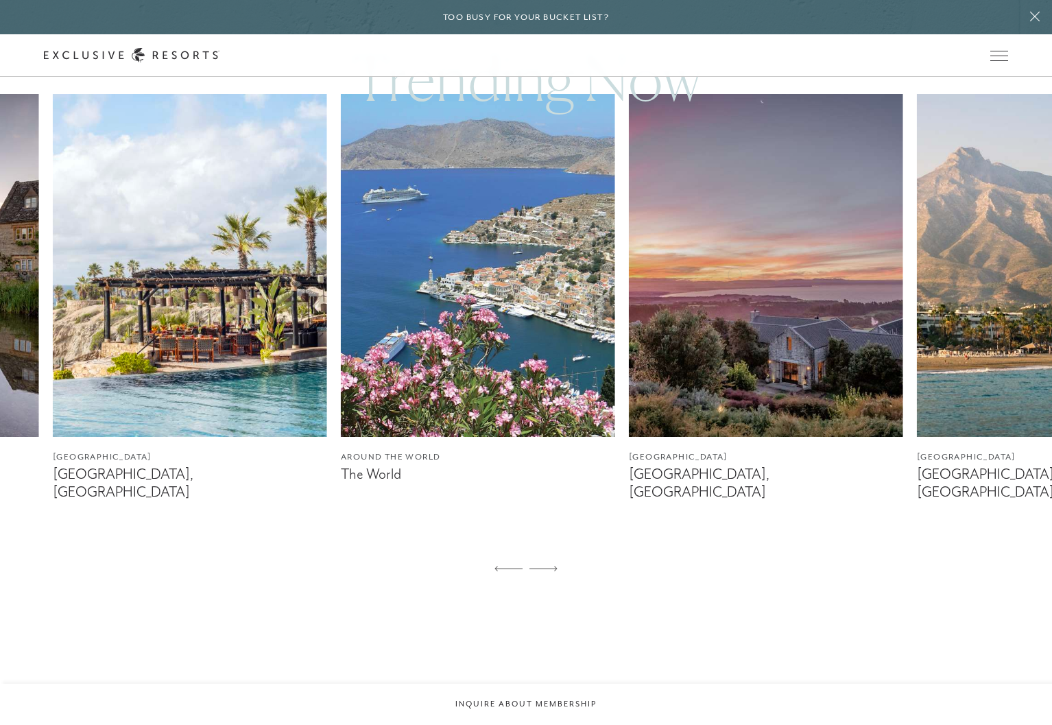
click at [341, 315] on img at bounding box center [478, 265] width 274 height 343
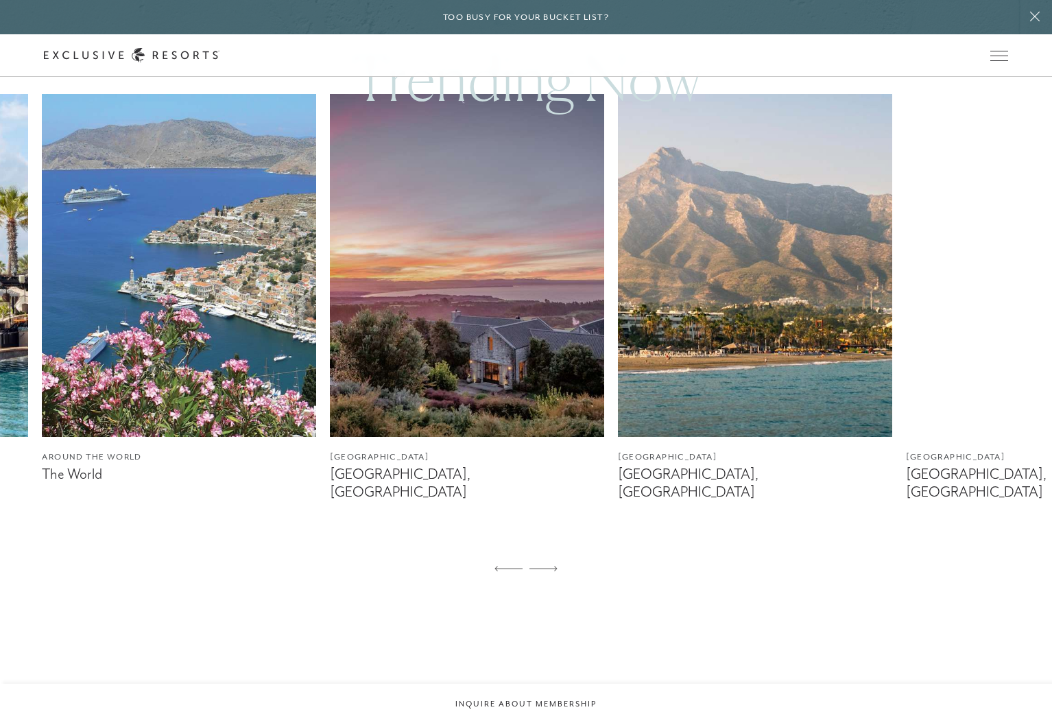
click at [798, 315] on img at bounding box center [755, 265] width 274 height 343
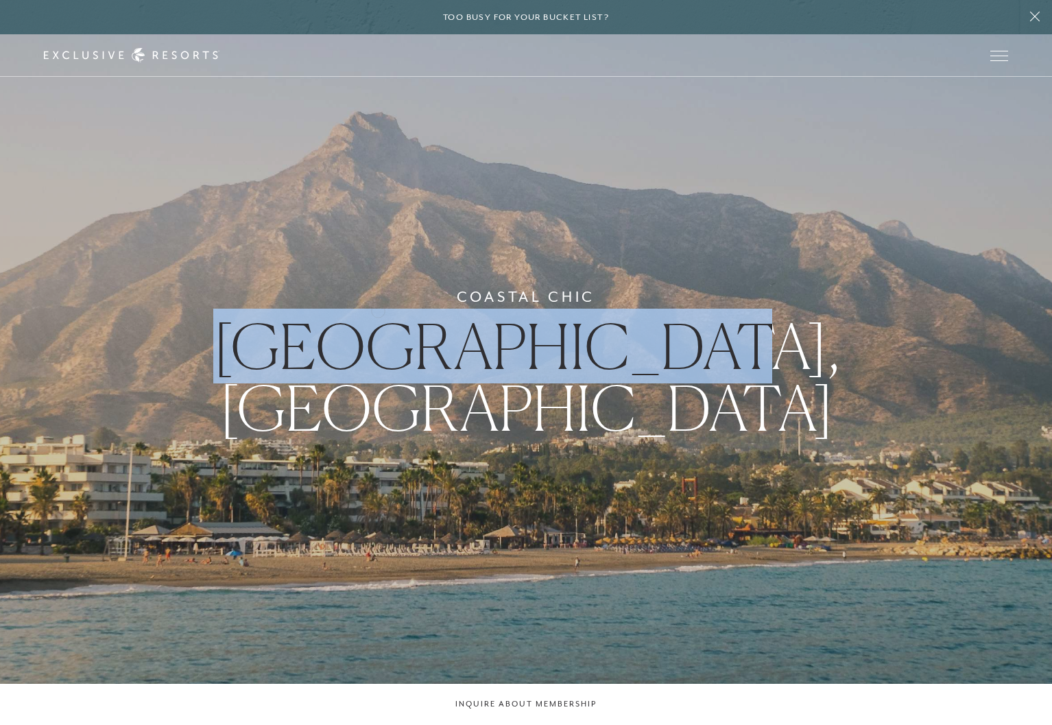
drag, startPoint x: 704, startPoint y: 401, endPoint x: 394, endPoint y: 311, distance: 322.8
click at [378, 309] on div "Coastal Chic [GEOGRAPHIC_DATA], [GEOGRAPHIC_DATA]" at bounding box center [526, 362] width 1052 height 725
drag, startPoint x: 649, startPoint y: 399, endPoint x: 686, endPoint y: 393, distance: 36.9
click at [794, 441] on div "Coastal Chic [GEOGRAPHIC_DATA], [GEOGRAPHIC_DATA]" at bounding box center [526, 362] width 1052 height 725
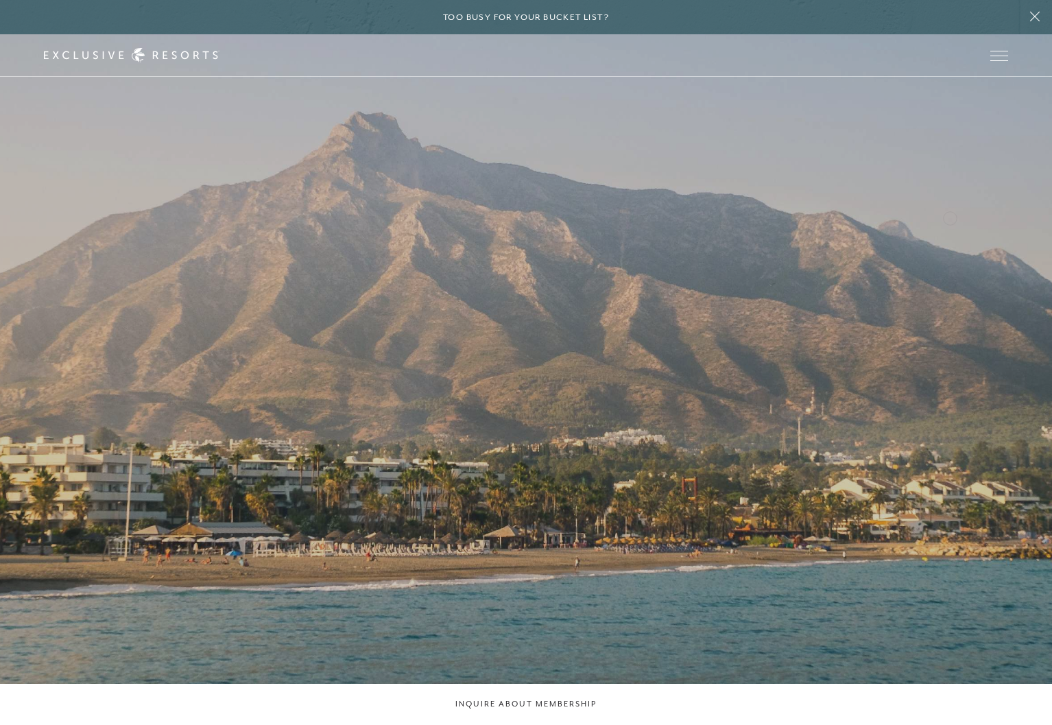
click at [945, 244] on div at bounding box center [526, 362] width 1052 height 725
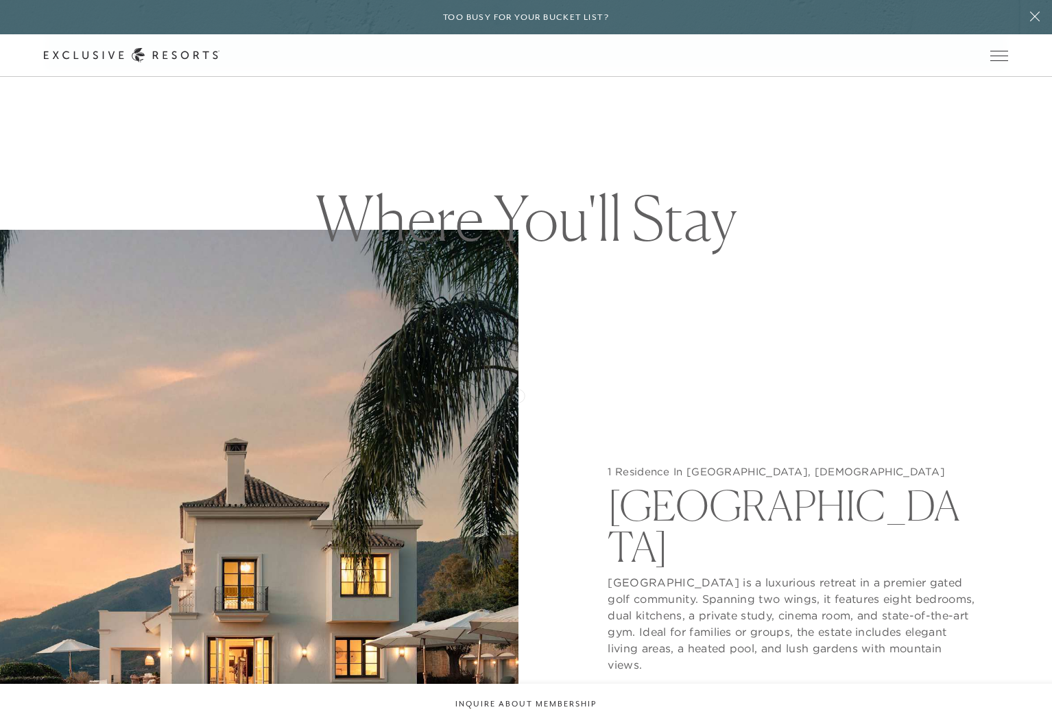
scroll to position [1584, 0]
